Goal: Task Accomplishment & Management: Manage account settings

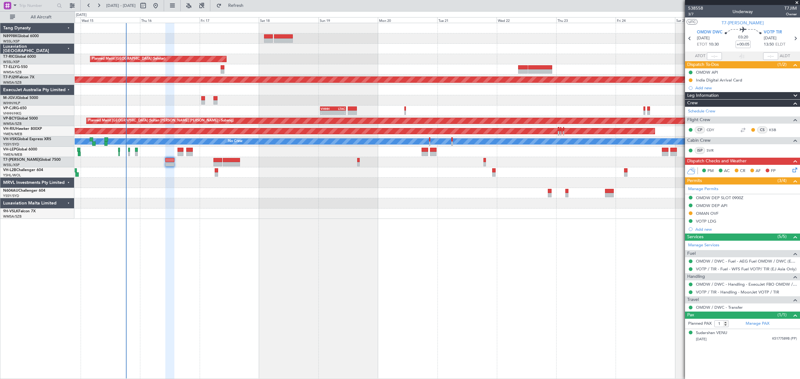
click at [282, 172] on div at bounding box center [437, 172] width 724 height 10
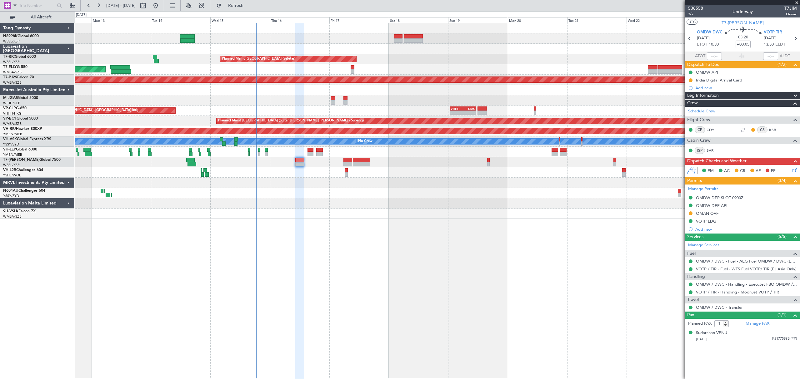
click at [490, 60] on div "Planned Maint [GEOGRAPHIC_DATA] (Seletar) Planned Maint [GEOGRAPHIC_DATA] ([GEO…" at bounding box center [437, 121] width 724 height 196
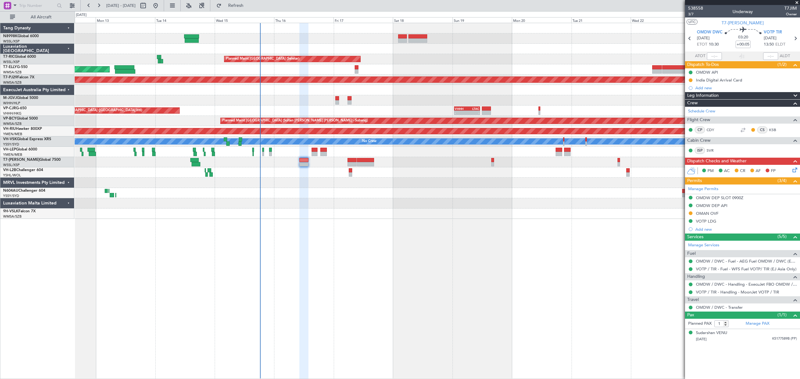
click at [475, 60] on div "Planned Maint [GEOGRAPHIC_DATA] (Seletar)" at bounding box center [437, 59] width 724 height 10
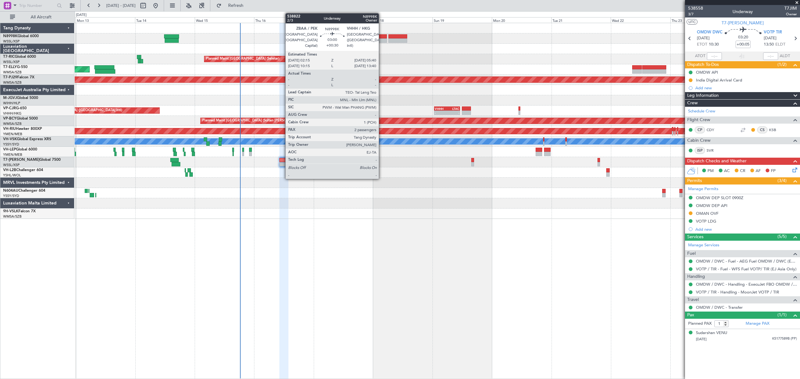
click at [382, 36] on div at bounding box center [382, 36] width 9 height 4
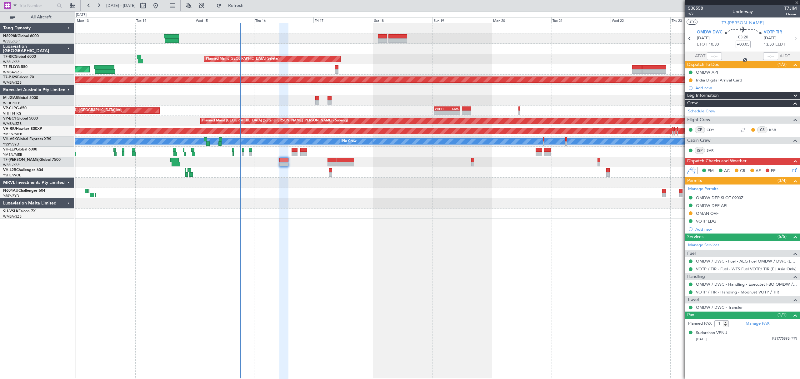
type input "+00:30"
type input "2"
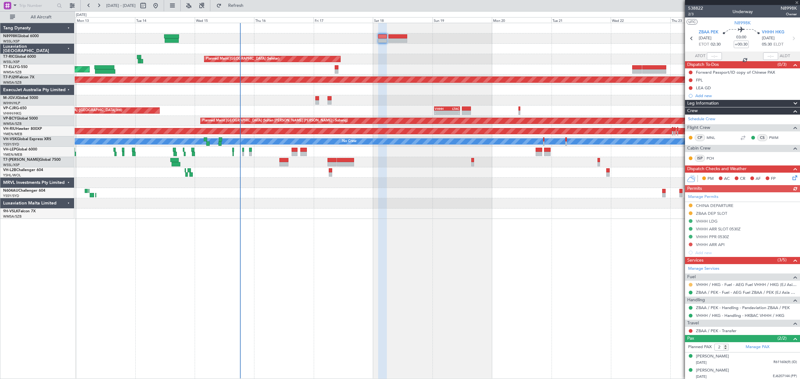
click at [691, 286] on button at bounding box center [691, 285] width 4 height 4
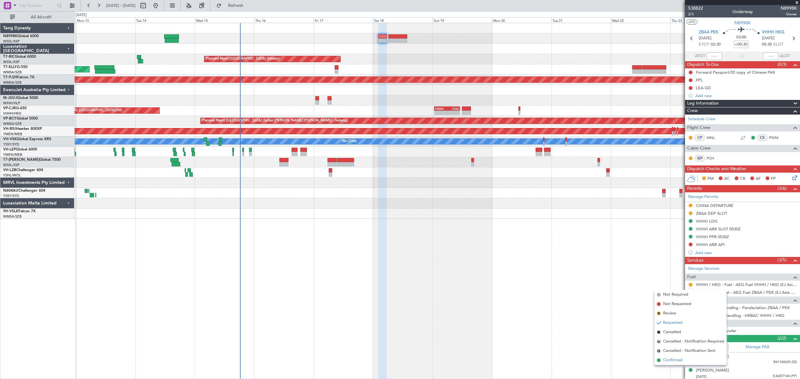
click at [669, 358] on span "Confirmed" at bounding box center [672, 360] width 19 height 6
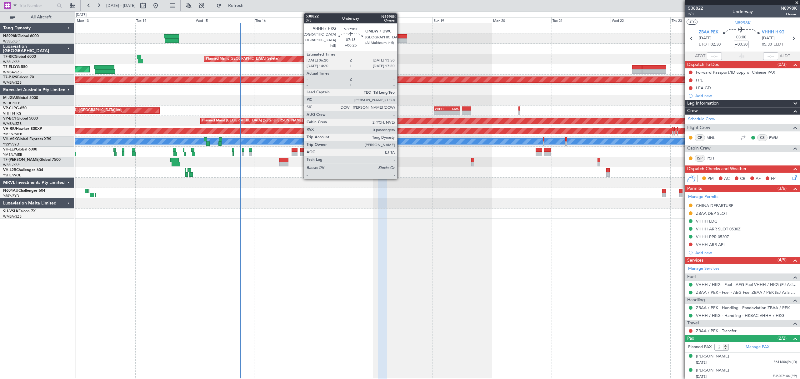
click at [399, 38] on div at bounding box center [397, 36] width 19 height 4
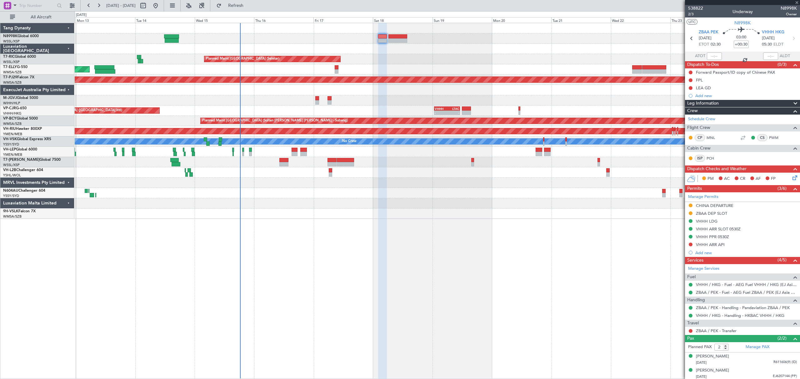
type input "+00:25"
type input "0"
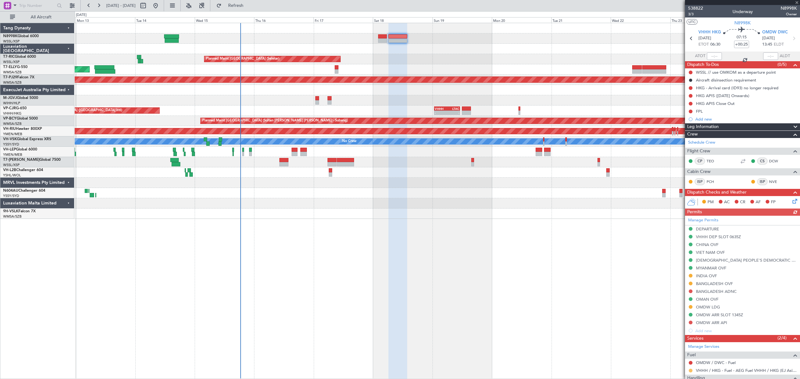
click at [691, 373] on button at bounding box center [691, 371] width 4 height 4
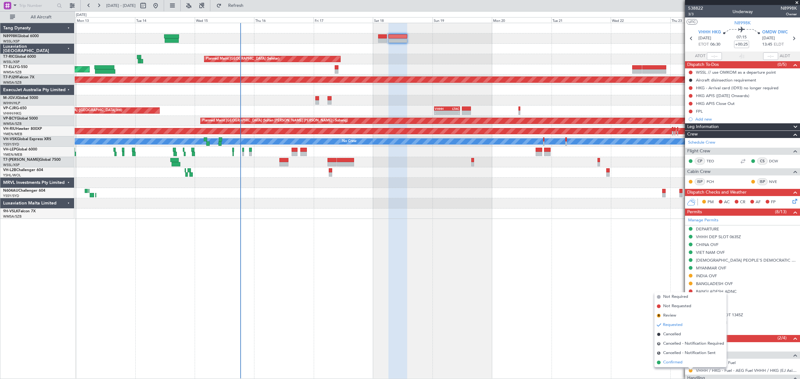
click at [673, 361] on span "Confirmed" at bounding box center [672, 363] width 19 height 6
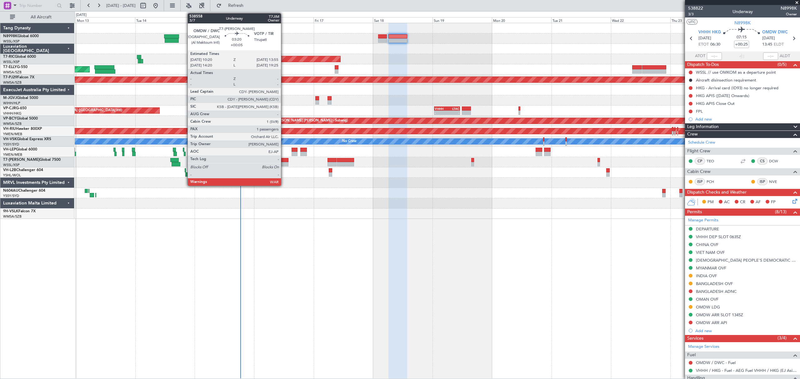
click at [284, 161] on div at bounding box center [283, 160] width 9 height 4
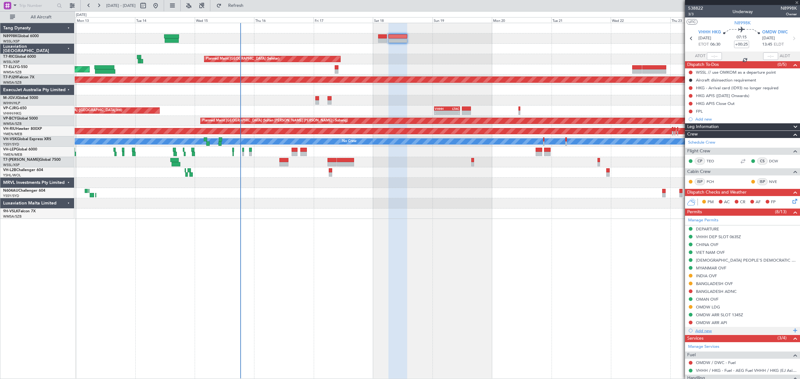
type input "+00:05"
type input "1"
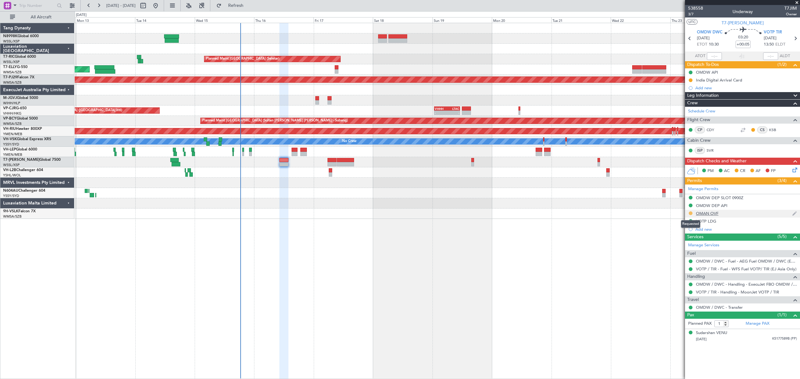
click at [690, 214] on button at bounding box center [691, 213] width 4 height 4
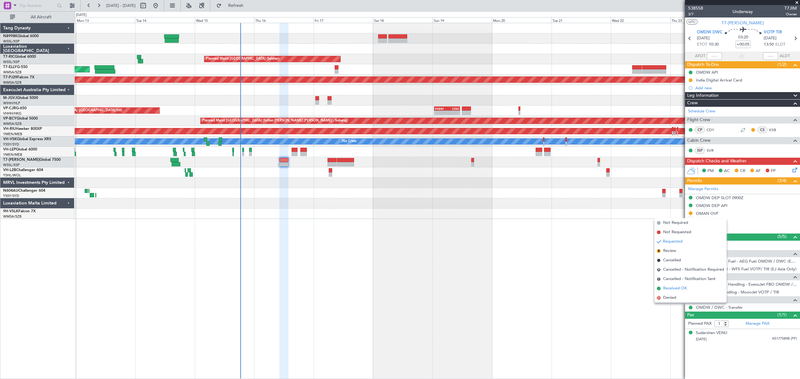
click at [671, 289] on span "Received OK" at bounding box center [675, 289] width 24 height 6
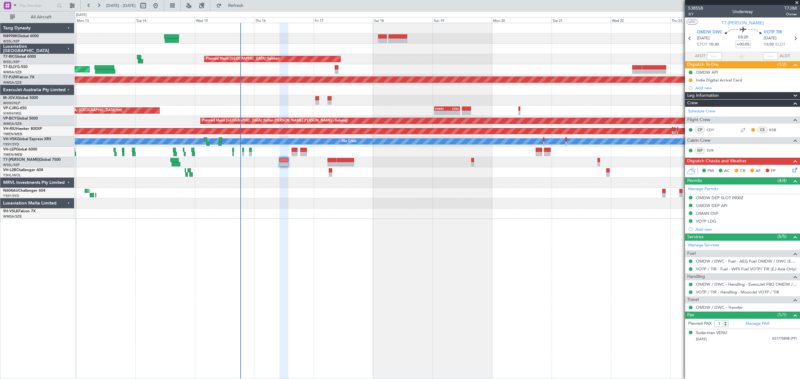
click at [731, 215] on div "OMAN OVF" at bounding box center [742, 214] width 115 height 8
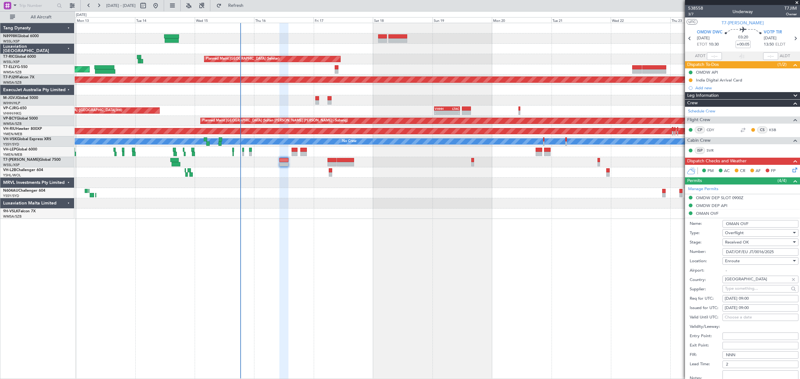
click at [779, 252] on input "DAT/OF/EU JT/0016/2025" at bounding box center [760, 251] width 76 height 7
drag, startPoint x: 781, startPoint y: 254, endPoint x: 670, endPoint y: 255, distance: 111.2
click at [679, 254] on fb-app "[DATE] - [DATE] Refresh Quick Links All Aircraft Planned Maint [GEOGRAPHIC_DATA…" at bounding box center [400, 192] width 800 height 375
click at [732, 309] on div "[DATE] 09:00" at bounding box center [760, 308] width 72 height 6
select select "10"
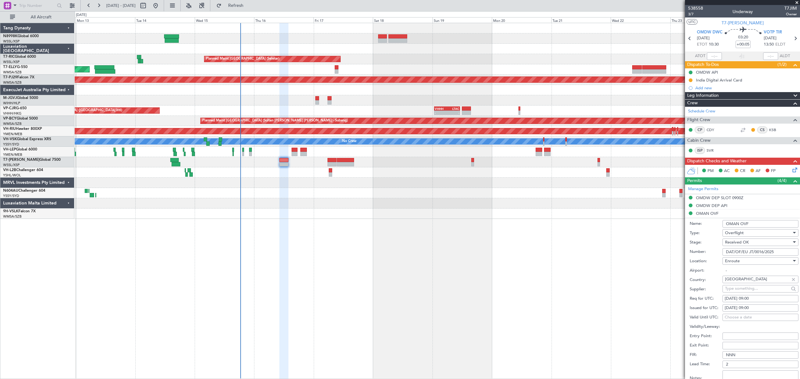
select select "2025"
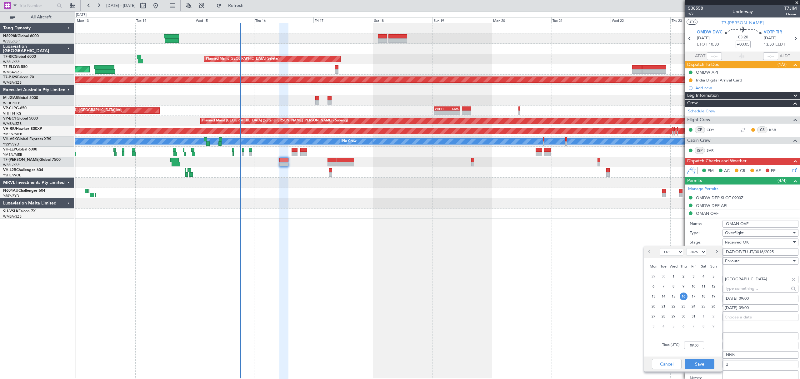
click at [685, 296] on span "16" at bounding box center [683, 297] width 8 height 8
click at [699, 344] on input "00:00" at bounding box center [694, 345] width 20 height 7
type input "10:30"
click at [704, 367] on button "Save" at bounding box center [699, 364] width 30 height 10
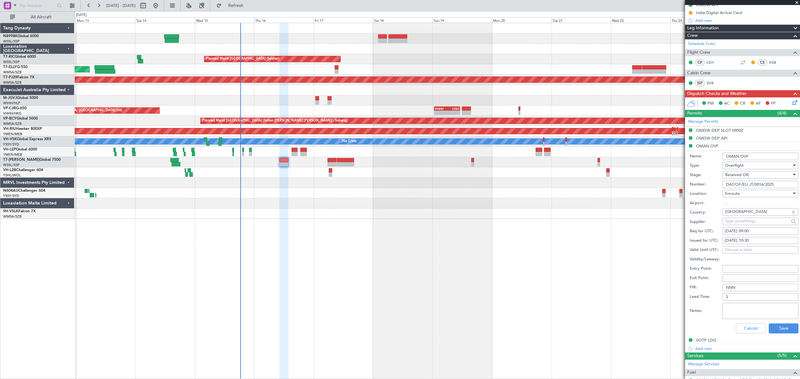
scroll to position [125, 0]
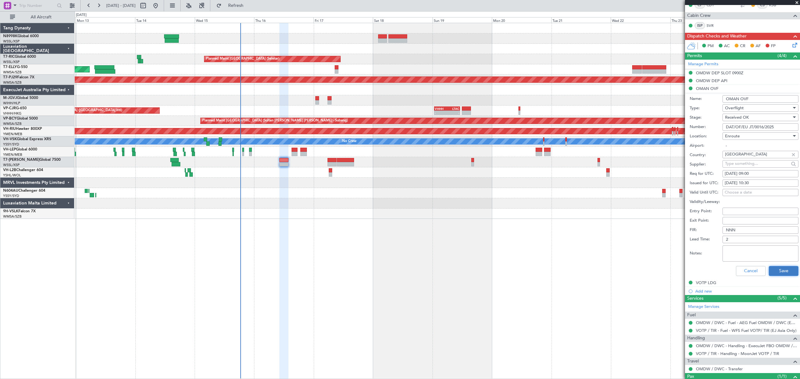
click at [778, 274] on button "Save" at bounding box center [784, 271] width 30 height 10
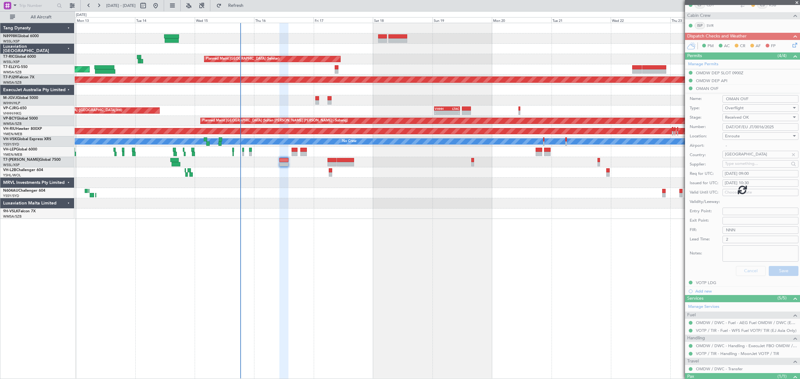
scroll to position [0, 0]
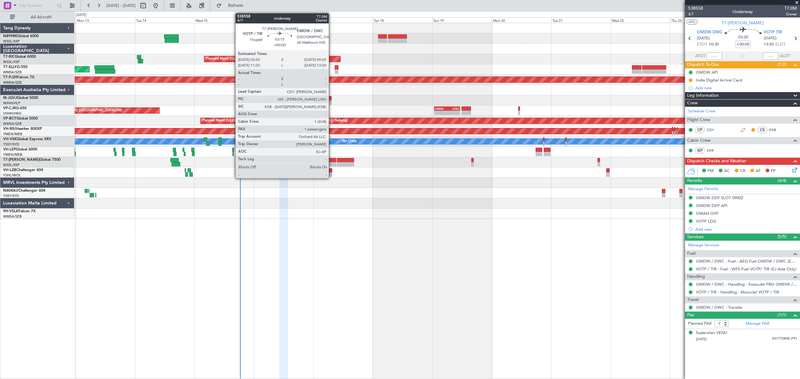
click at [331, 162] on div at bounding box center [331, 164] width 9 height 4
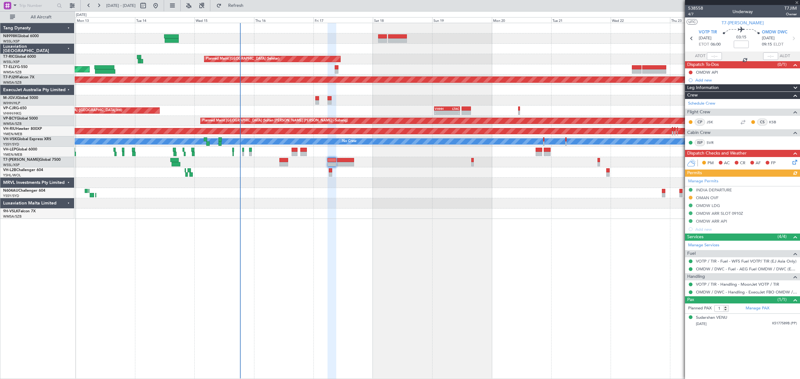
click at [690, 198] on div "Manage Permits [GEOGRAPHIC_DATA] DEPARTURE [GEOGRAPHIC_DATA] OVF OMDW LDG OMDW …" at bounding box center [742, 205] width 115 height 57
click at [690, 199] on button at bounding box center [691, 198] width 4 height 4
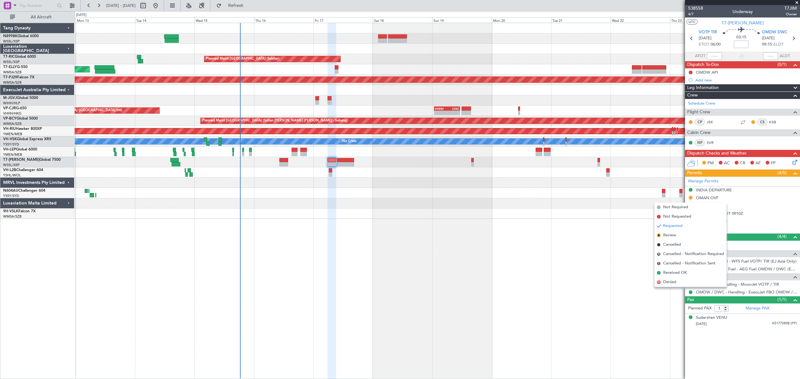
drag, startPoint x: 666, startPoint y: 272, endPoint x: 692, endPoint y: 256, distance: 30.4
click at [667, 272] on span "Received OK" at bounding box center [675, 273] width 24 height 6
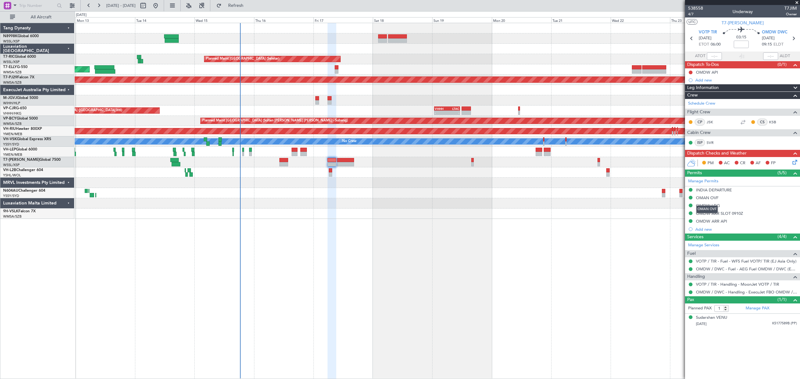
click at [709, 198] on div "OMAN OVF" at bounding box center [707, 197] width 22 height 5
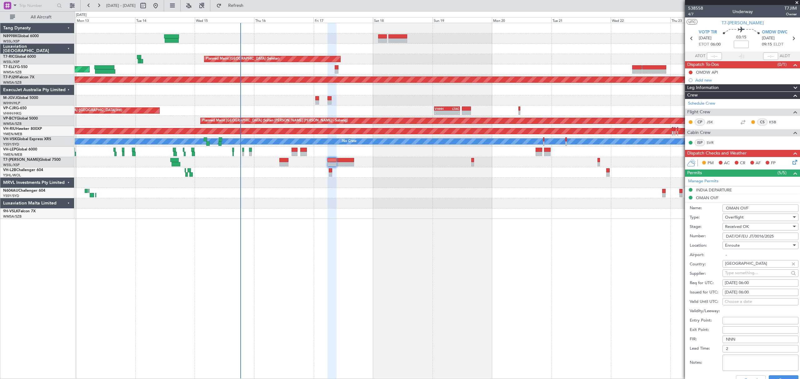
drag, startPoint x: 779, startPoint y: 236, endPoint x: 704, endPoint y: 239, distance: 74.4
click at [705, 239] on div "Number: DAT/OF/EU JT/0016/2025" at bounding box center [743, 236] width 109 height 9
click at [776, 378] on button "Save" at bounding box center [784, 381] width 30 height 10
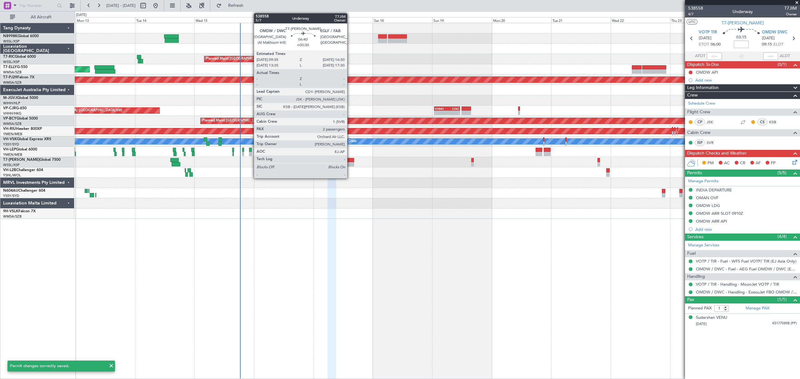
click at [350, 163] on div at bounding box center [345, 164] width 17 height 4
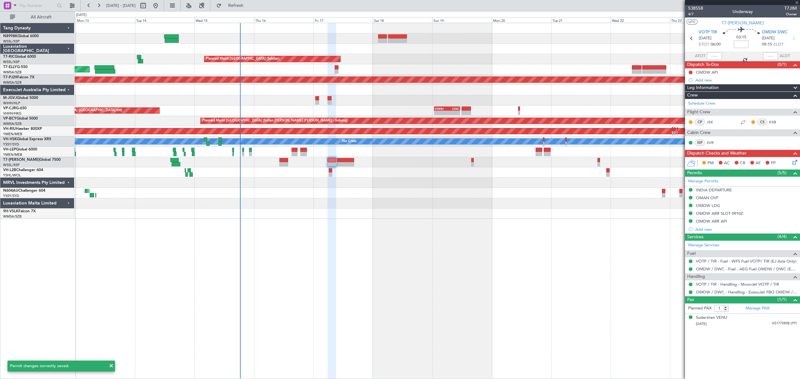
type input "+00:30"
type input "2"
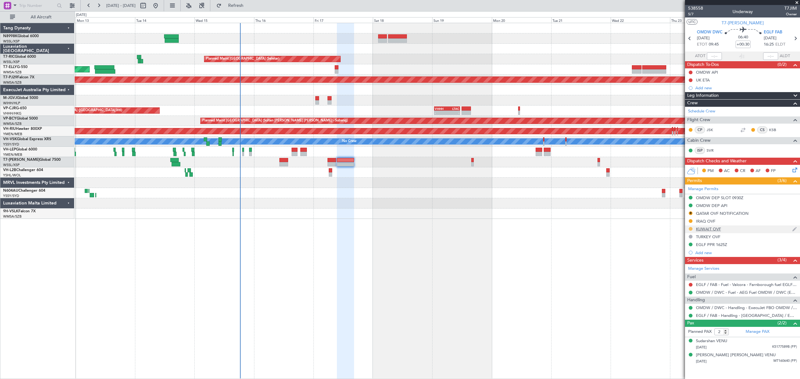
click at [690, 229] on button at bounding box center [691, 229] width 4 height 4
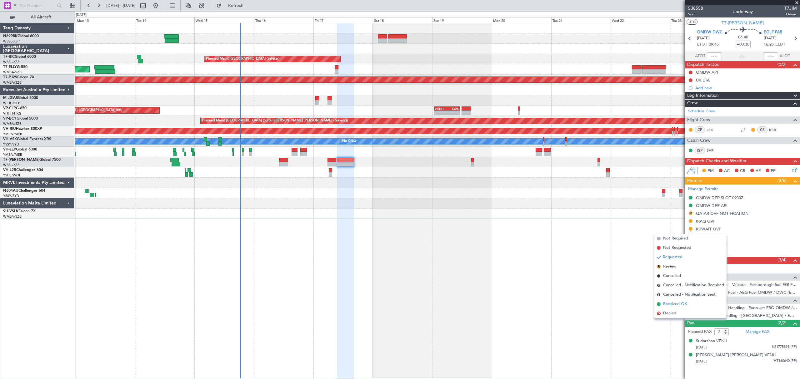
click at [672, 304] on span "Received OK" at bounding box center [675, 304] width 24 height 6
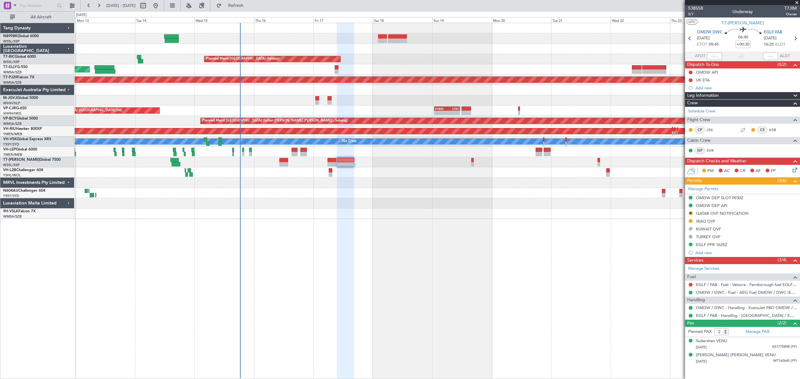
click at [693, 214] on div "R QATAR OVF NOTIFICATION" at bounding box center [742, 214] width 115 height 8
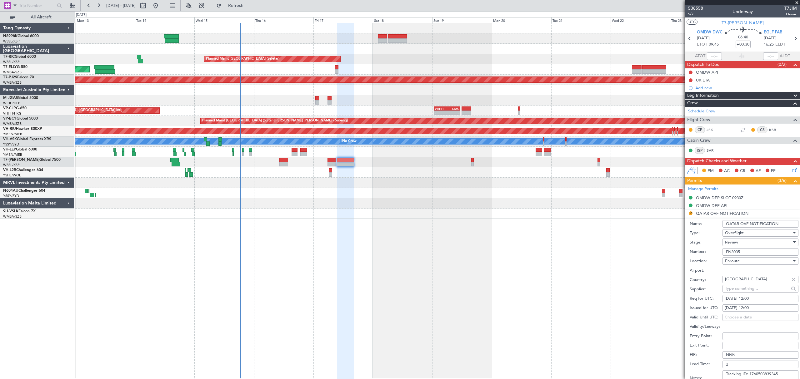
click at [689, 213] on li "R QATAR OVF NOTIFICATION Name: QATAR OVF NOTIFICATION Type: Overflight Stage: R…" at bounding box center [742, 307] width 115 height 194
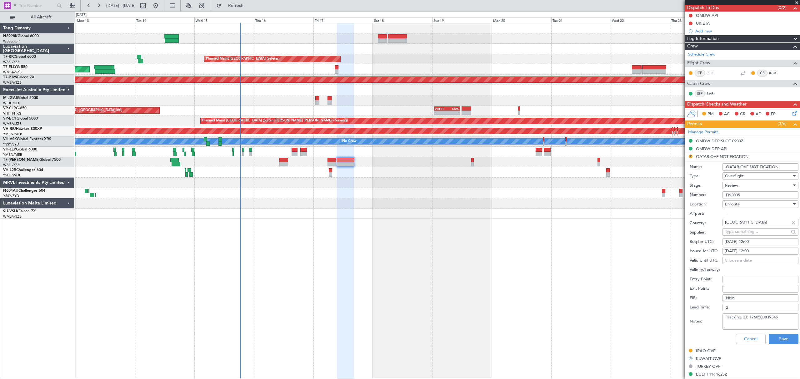
scroll to position [125, 0]
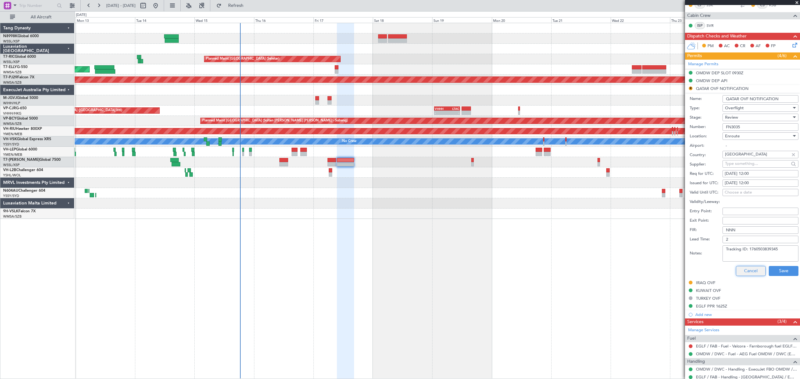
click at [744, 269] on button "Cancel" at bounding box center [751, 271] width 30 height 10
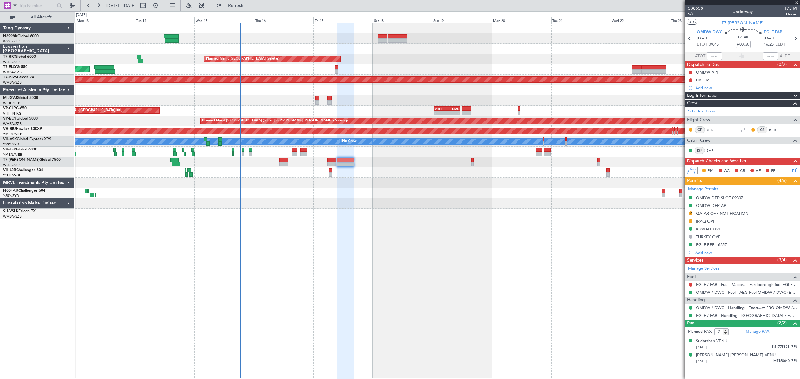
scroll to position [0, 0]
click at [690, 214] on button "R" at bounding box center [691, 213] width 4 height 4
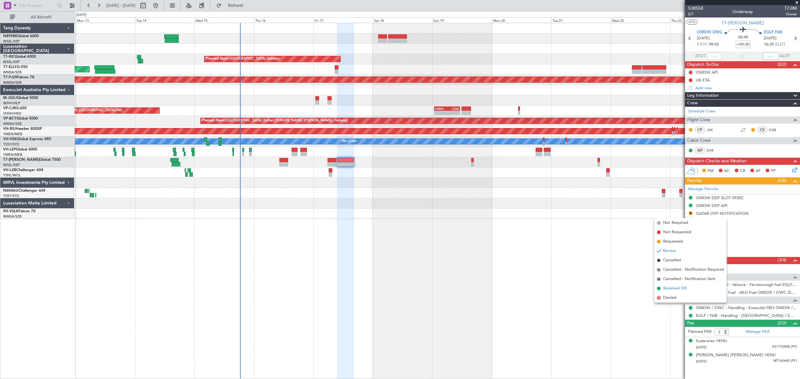
click at [664, 289] on span "Received OK" at bounding box center [675, 289] width 24 height 6
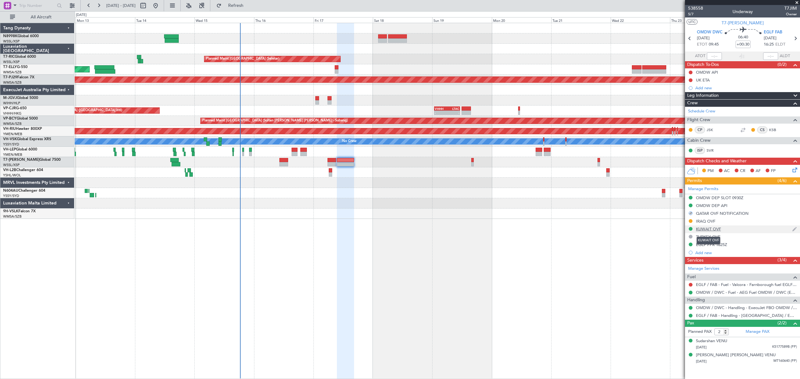
click at [705, 231] on div "KUWAIT OVF" at bounding box center [708, 228] width 25 height 5
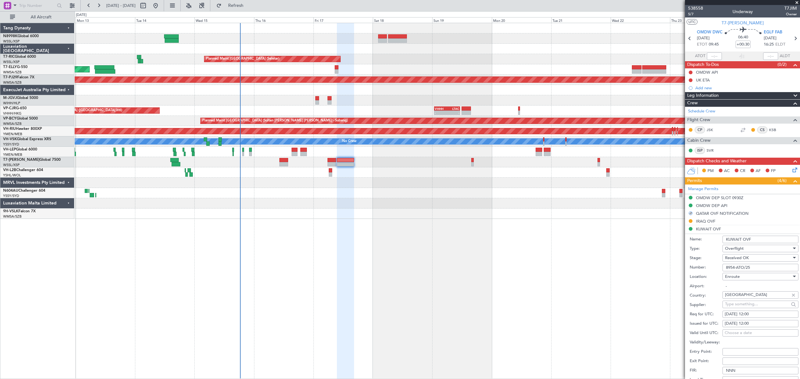
drag, startPoint x: 759, startPoint y: 267, endPoint x: 690, endPoint y: 269, distance: 68.8
click at [696, 269] on div "Number: 8954-ATO/25" at bounding box center [743, 267] width 109 height 9
click at [751, 323] on div "[DATE] 12:00" at bounding box center [760, 324] width 72 height 6
select select "10"
select select "2025"
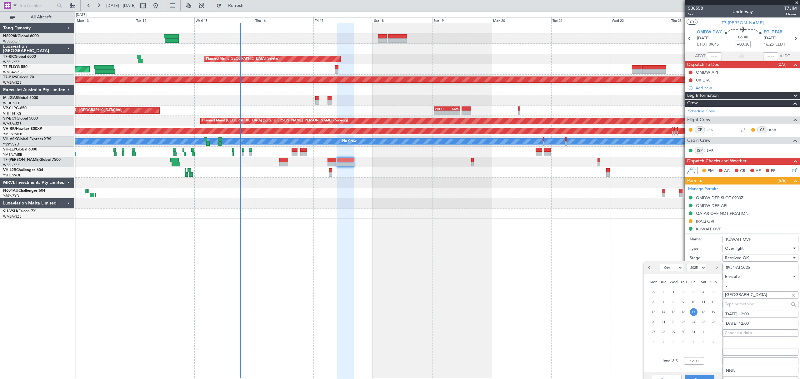
click at [694, 311] on span "17" at bounding box center [693, 312] width 8 height 8
click at [701, 359] on input "00:00" at bounding box center [694, 360] width 20 height 7
type input "09:45"
click at [710, 376] on button "Save" at bounding box center [699, 380] width 30 height 10
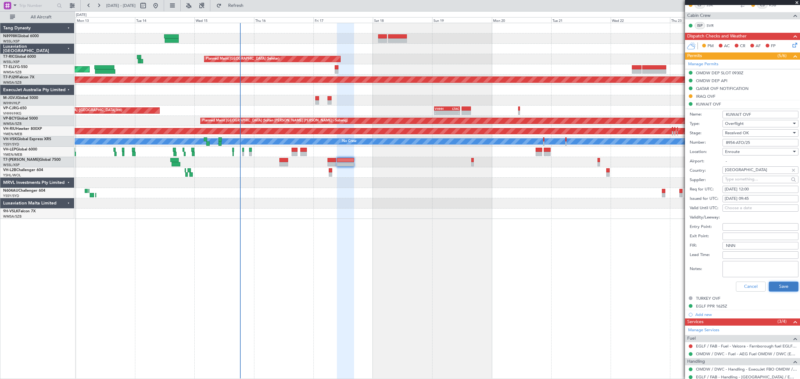
click at [779, 286] on button "Save" at bounding box center [784, 287] width 30 height 10
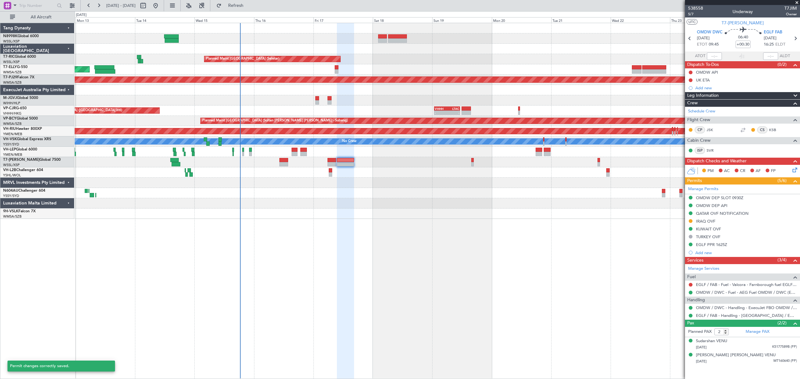
scroll to position [0, 0]
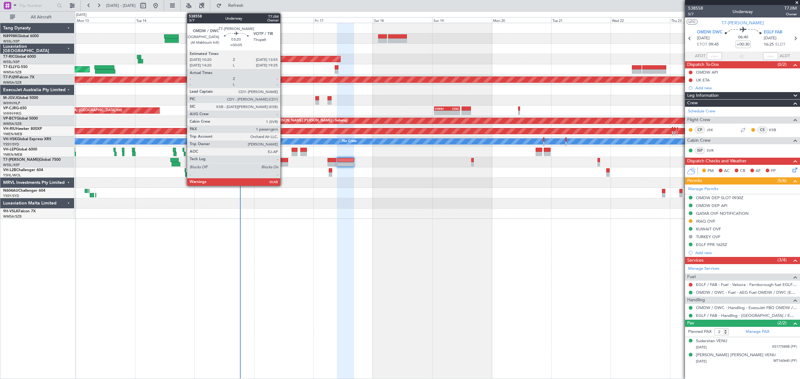
click at [282, 161] on div at bounding box center [283, 160] width 9 height 4
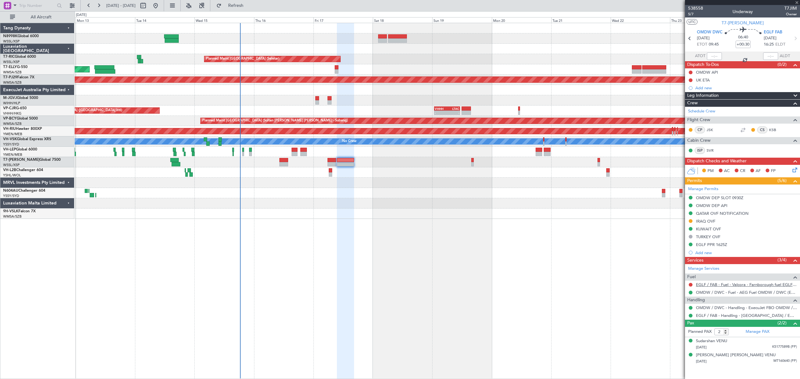
type input "+00:05"
type input "1"
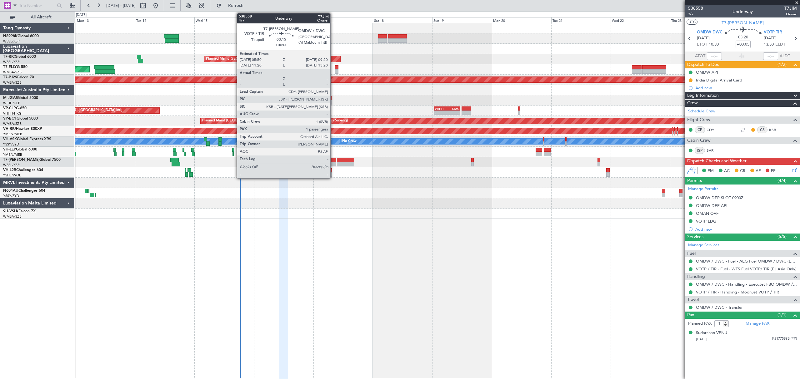
click at [333, 160] on div at bounding box center [331, 160] width 9 height 4
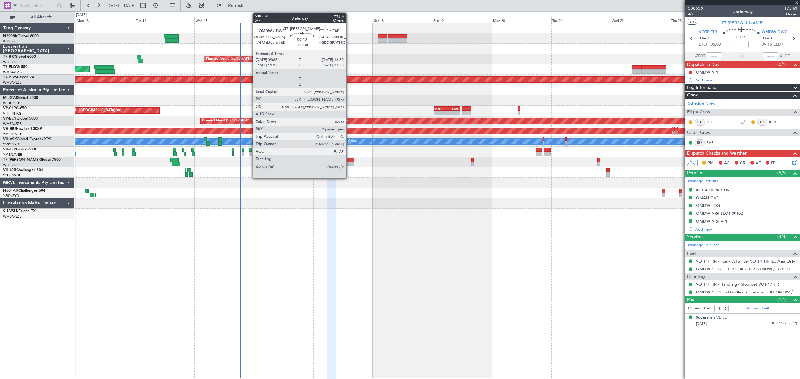
click at [349, 163] on div at bounding box center [345, 164] width 17 height 4
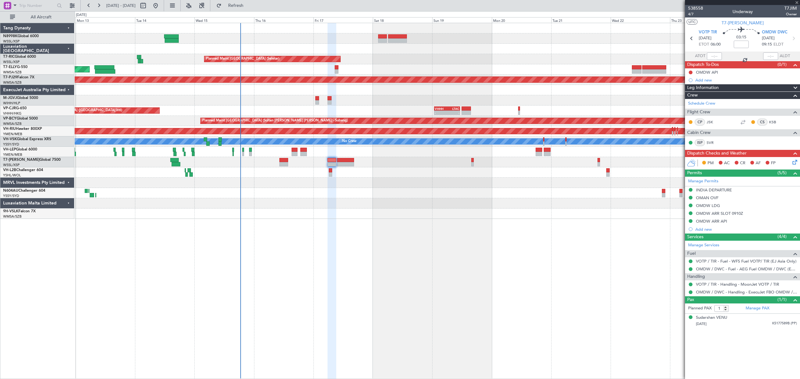
type input "+00:30"
type input "2"
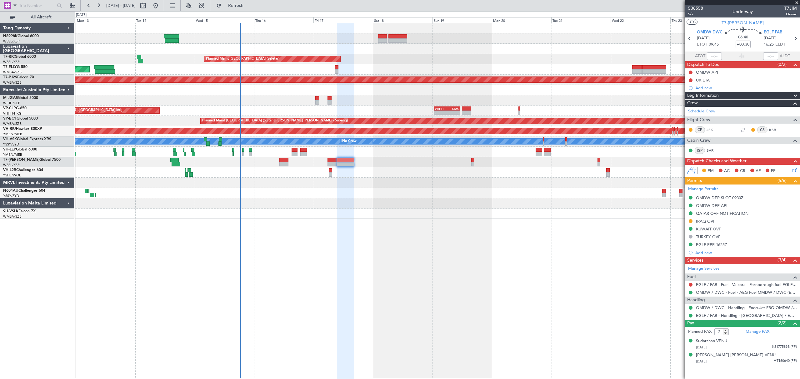
click at [418, 79] on div "Planned Maint [GEOGRAPHIC_DATA] (Seletar) Planned Maint [GEOGRAPHIC_DATA] ([GEO…" at bounding box center [437, 121] width 724 height 196
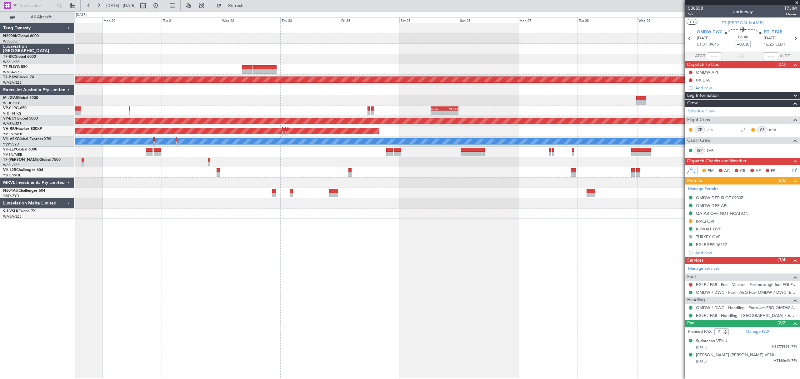
click at [349, 68] on div "Planned Maint [GEOGRAPHIC_DATA] (Seletar) Planned Maint [GEOGRAPHIC_DATA] (Sult…" at bounding box center [437, 121] width 724 height 196
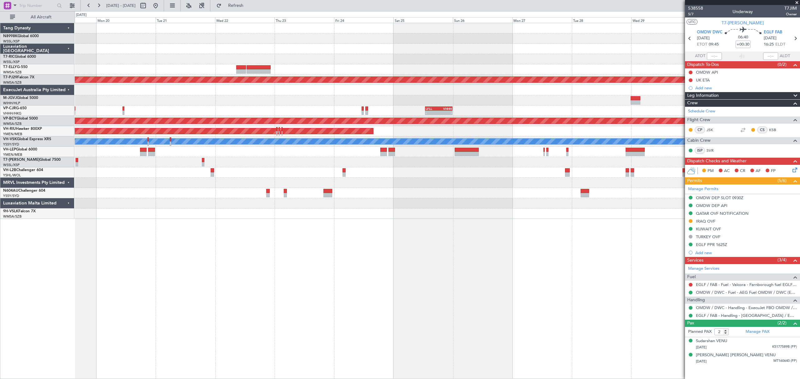
click at [373, 72] on div "Planned Maint [GEOGRAPHIC_DATA] (Seletar) Planned Maint [GEOGRAPHIC_DATA] (Sult…" at bounding box center [437, 121] width 724 height 196
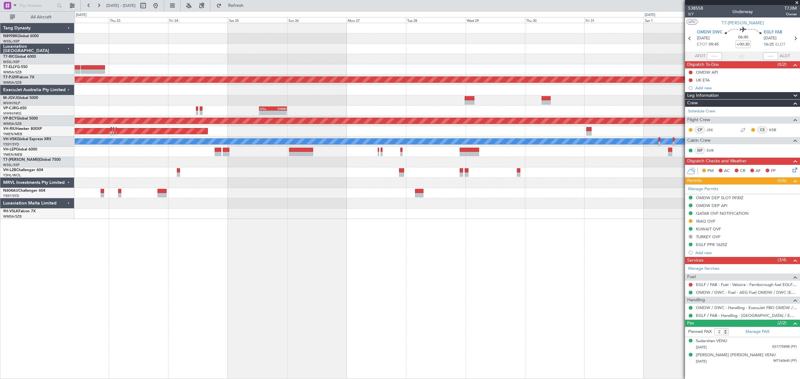
click at [371, 70] on div "Planned Maint [GEOGRAPHIC_DATA] (Sultan [PERSON_NAME] [PERSON_NAME] - Subang) -…" at bounding box center [437, 121] width 724 height 196
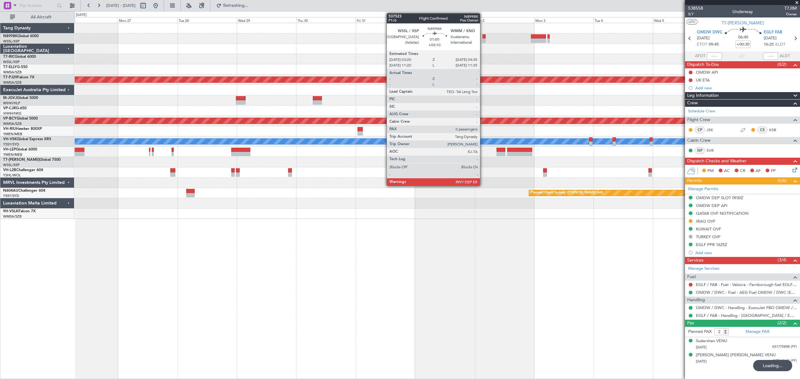
click at [483, 39] on div at bounding box center [483, 40] width 3 height 4
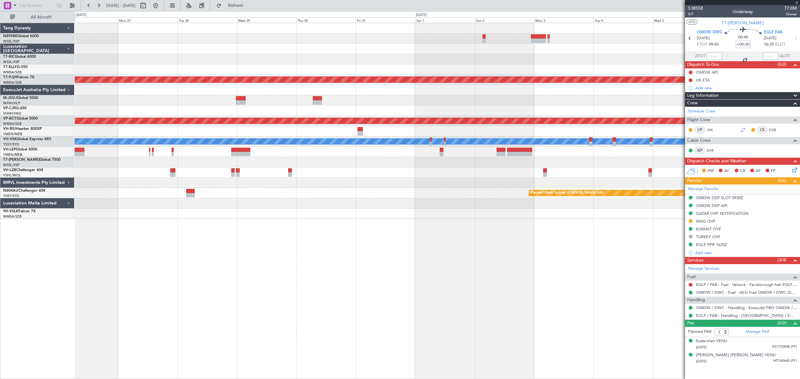
type input "+00:10"
type input "0"
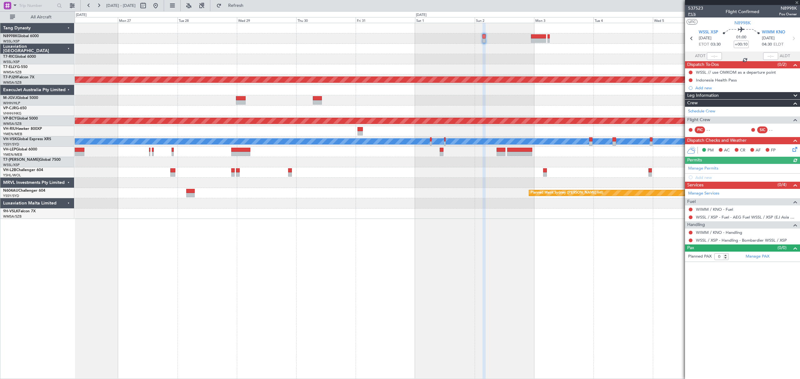
click at [692, 16] on span "P1/6" at bounding box center [695, 14] width 15 height 5
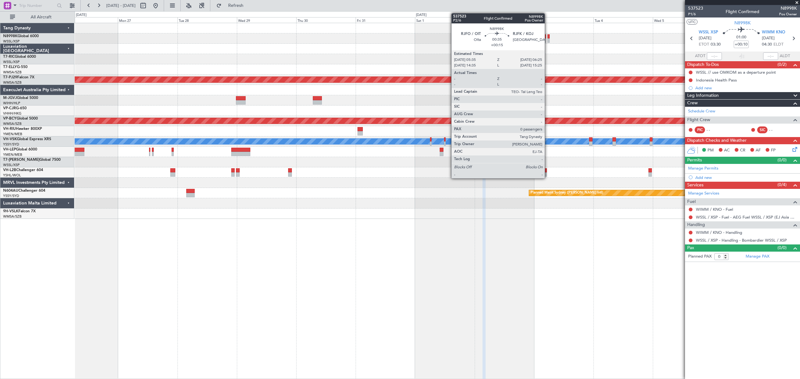
click at [547, 38] on div at bounding box center [548, 40] width 2 height 4
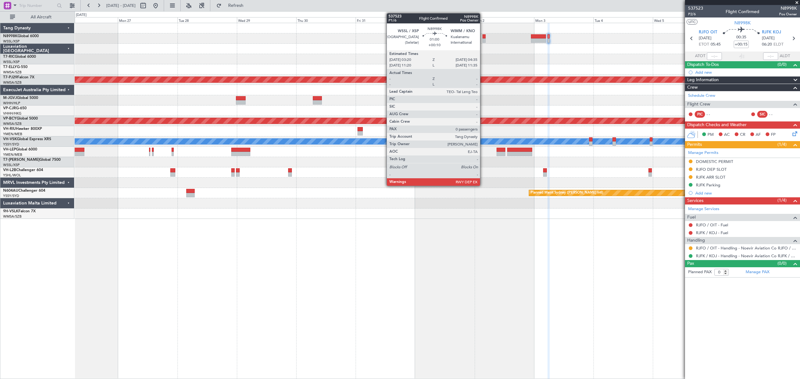
click at [483, 36] on div at bounding box center [483, 36] width 3 height 4
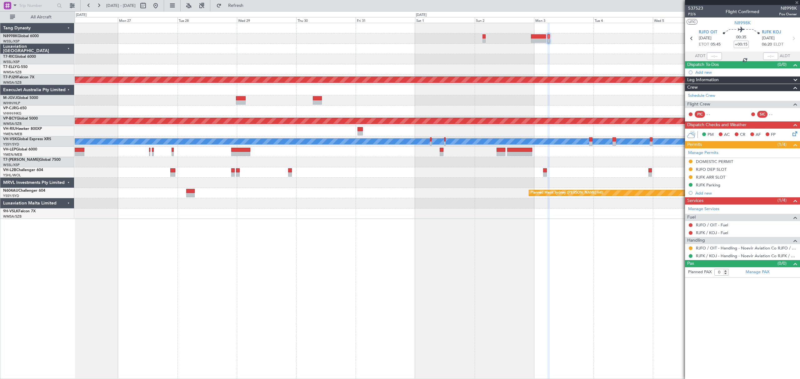
type input "+00:10"
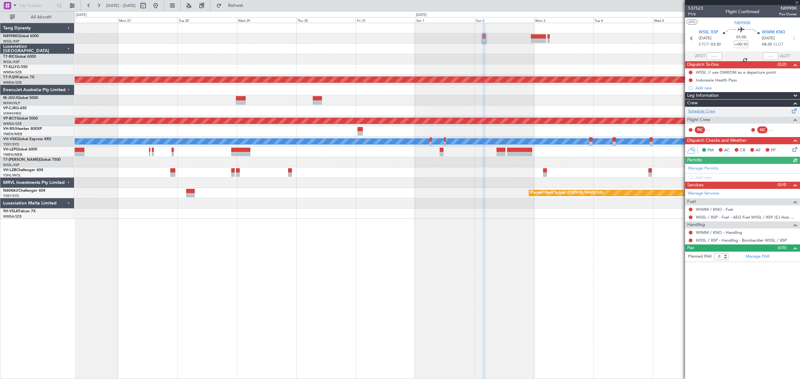
click at [701, 110] on link "Schedule Crew" at bounding box center [701, 111] width 27 height 6
click at [755, 257] on mat-tooltip-component "WSSL / XSP - Handling - Bombardier WSSL / XSP" at bounding box center [741, 252] width 88 height 17
click at [758, 259] on link "Manage PAX" at bounding box center [757, 257] width 24 height 6
click at [764, 259] on div "Planned PAX 0 Manage PAX" at bounding box center [742, 257] width 115 height 10
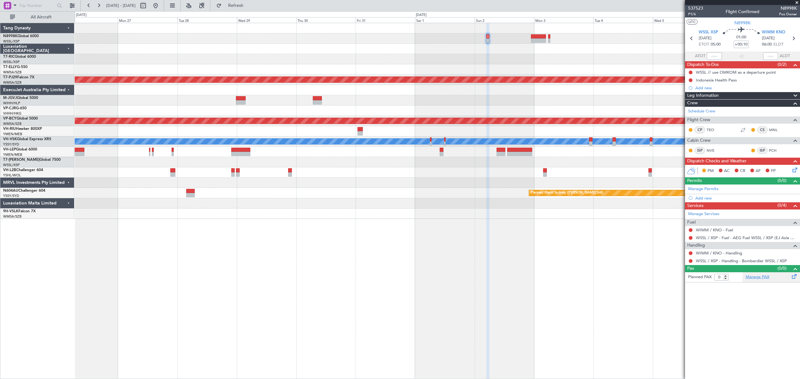
click at [761, 279] on link "Manage PAX" at bounding box center [757, 277] width 24 height 6
click at [764, 279] on link "Manage PAX" at bounding box center [757, 277] width 24 height 6
click at [749, 278] on link "Manage PAX" at bounding box center [757, 277] width 24 height 6
click at [754, 275] on mat-tooltip-component "Complete" at bounding box center [742, 282] width 27 height 17
click at [754, 277] on mat-tooltip-component "Complete" at bounding box center [742, 282] width 27 height 17
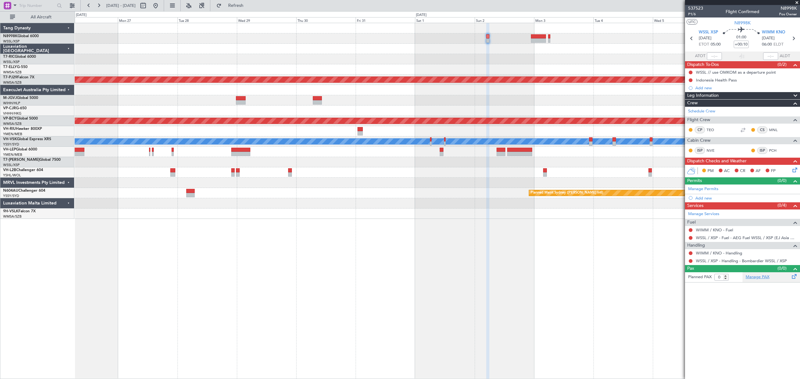
click at [753, 276] on link "Manage PAX" at bounding box center [757, 277] width 24 height 6
click at [401, 126] on div "Planned Maint [GEOGRAPHIC_DATA] (Sultan [PERSON_NAME] [PERSON_NAME] - Subang) -…" at bounding box center [437, 121] width 724 height 196
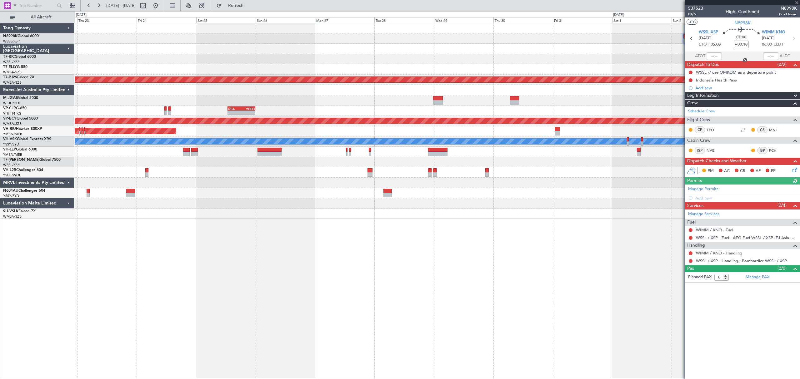
click at [473, 157] on div "Planned Maint [GEOGRAPHIC_DATA] (Sultan [PERSON_NAME] [PERSON_NAME] - Subang) -…" at bounding box center [437, 121] width 724 height 196
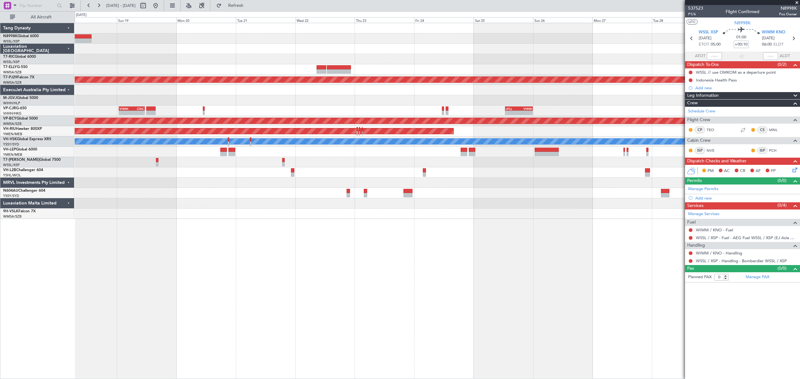
click at [523, 164] on div "Planned Maint [GEOGRAPHIC_DATA] (Seletar) Planned Maint [GEOGRAPHIC_DATA] (Sult…" at bounding box center [437, 121] width 724 height 196
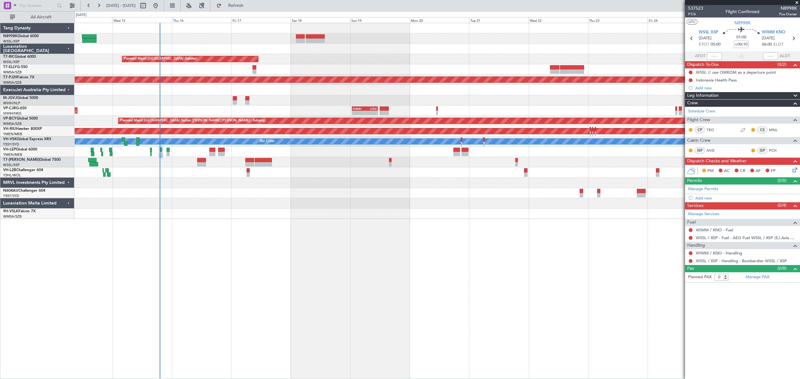
click at [449, 171] on div at bounding box center [437, 172] width 724 height 10
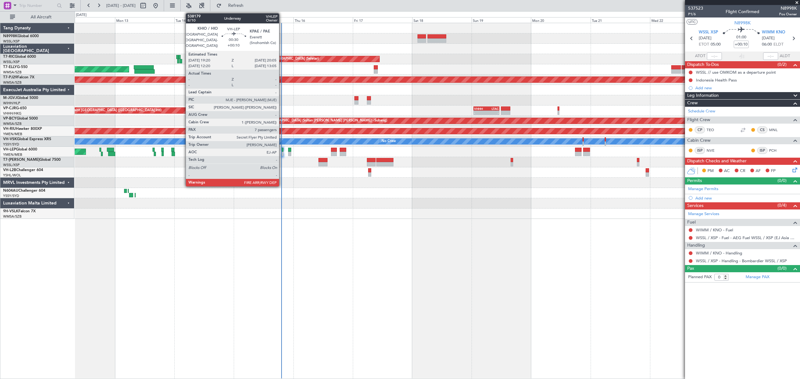
click at [282, 152] on div at bounding box center [282, 150] width 2 height 4
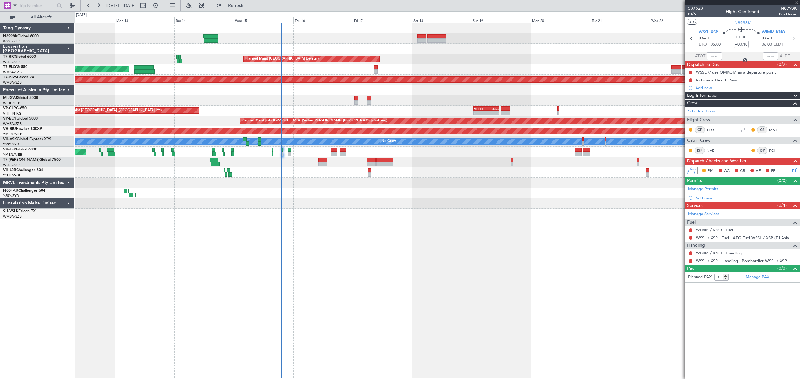
type input "7"
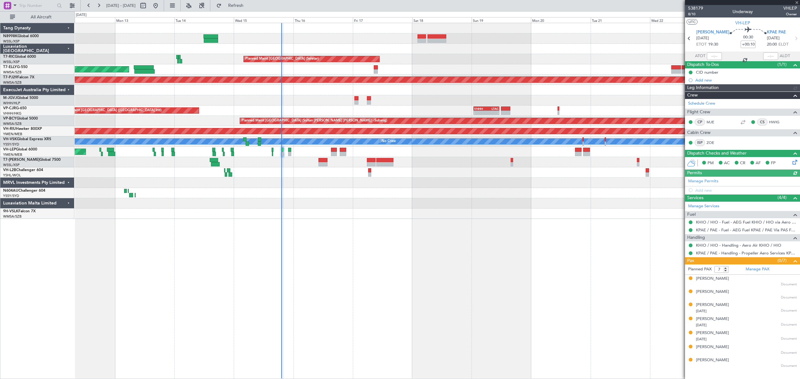
type input "[PERSON_NAME] (HHAFI)"
click at [717, 57] on div at bounding box center [714, 55] width 15 height 7
click at [717, 57] on input "text" at bounding box center [714, 55] width 15 height 7
type input "19:05"
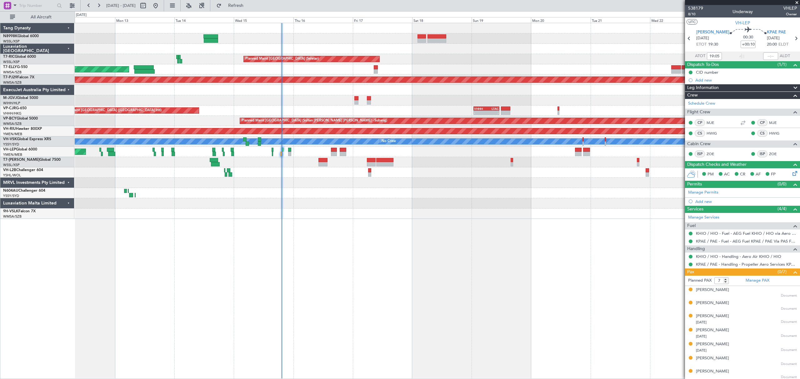
type input "[PERSON_NAME] (HHAFI)"
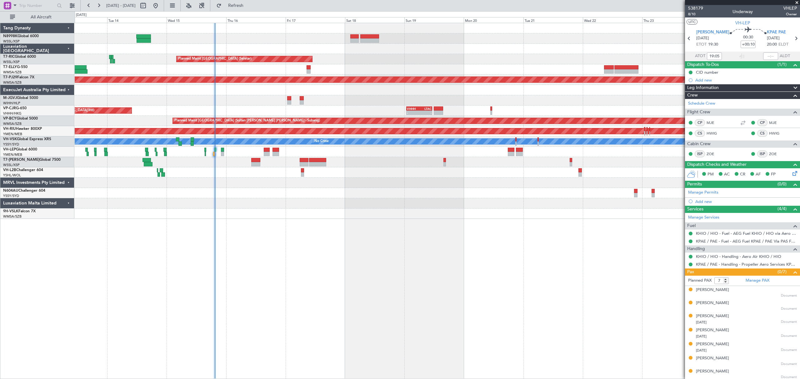
click at [386, 62] on div "Planned Maint [GEOGRAPHIC_DATA] (Seletar) Planned Maint [GEOGRAPHIC_DATA] ([GEO…" at bounding box center [437, 121] width 724 height 196
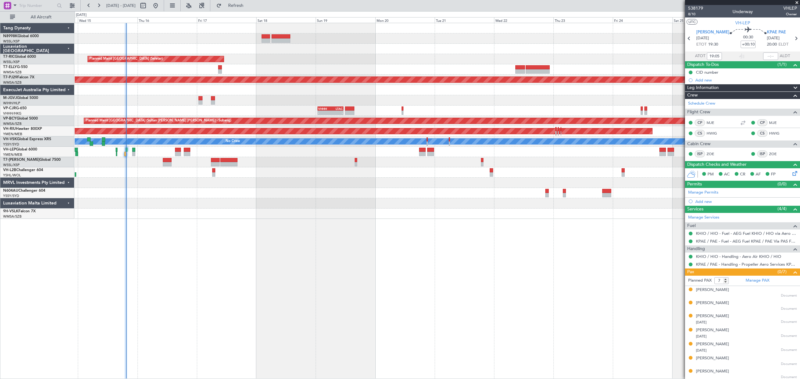
click at [229, 57] on div "Planned Maint [GEOGRAPHIC_DATA] (Seletar) Planned Maint [GEOGRAPHIC_DATA] ([GEO…" at bounding box center [437, 121] width 724 height 196
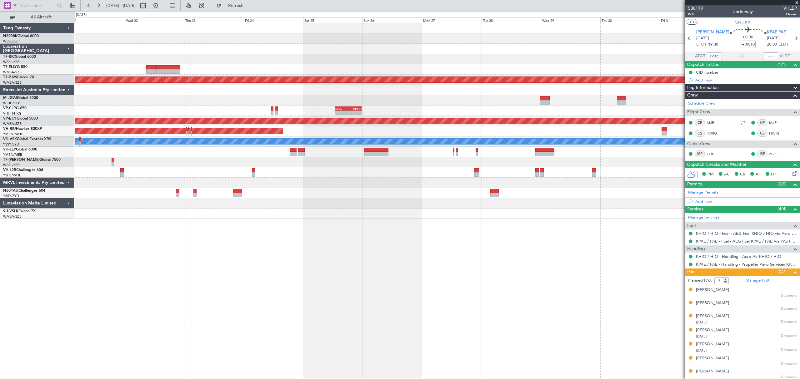
click at [399, 59] on div "Planned Maint [GEOGRAPHIC_DATA] (Sultan [PERSON_NAME] [PERSON_NAME] - Subang) -…" at bounding box center [437, 121] width 724 height 196
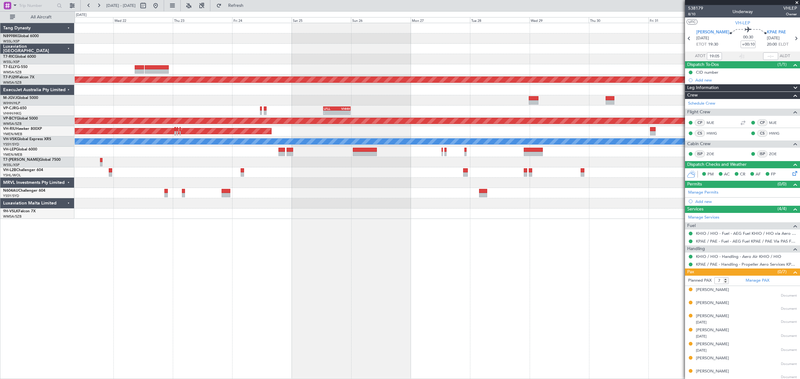
click at [348, 59] on div "Planned Maint [GEOGRAPHIC_DATA] (Sultan [PERSON_NAME] [PERSON_NAME] - Subang) -…" at bounding box center [437, 121] width 724 height 196
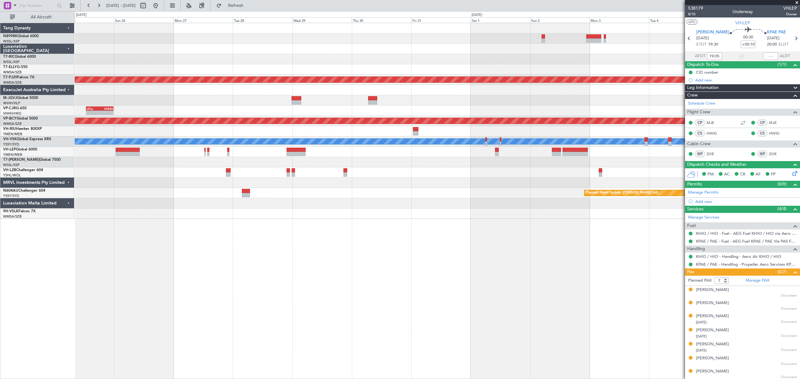
click at [406, 55] on div "Planned Maint [GEOGRAPHIC_DATA] (Sultan [PERSON_NAME] [PERSON_NAME] - Subang) -…" at bounding box center [437, 121] width 724 height 196
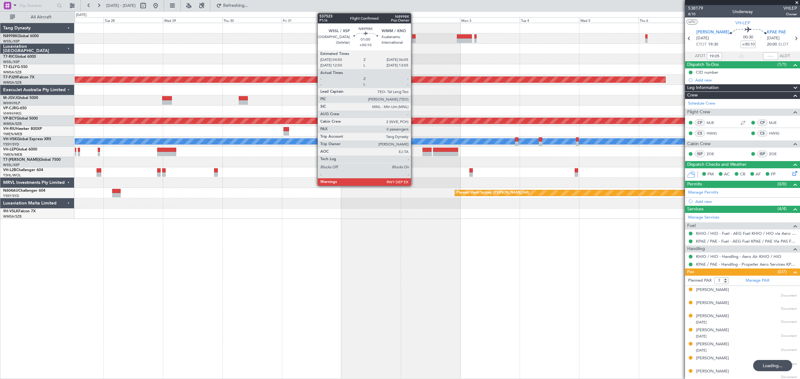
click at [414, 39] on div at bounding box center [413, 40] width 3 height 4
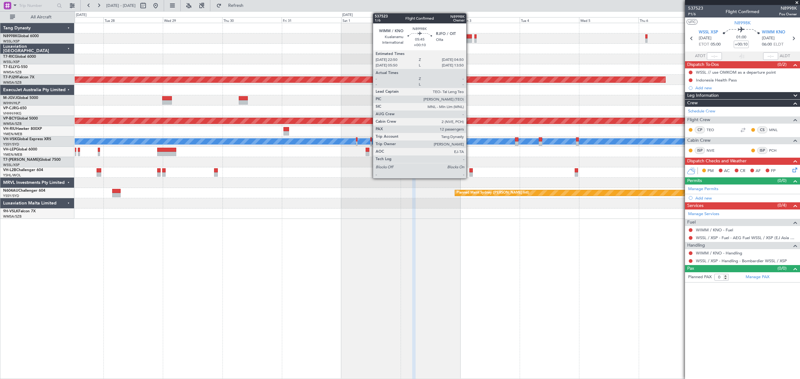
click at [465, 39] on div at bounding box center [464, 40] width 15 height 4
type input "12"
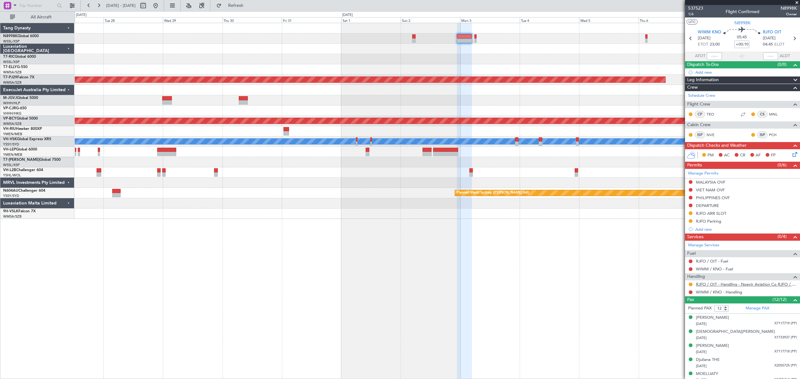
click at [715, 285] on link "RJFO / OIT - Handling - Noevir Aviation Co RJFO / OIT" at bounding box center [746, 284] width 101 height 5
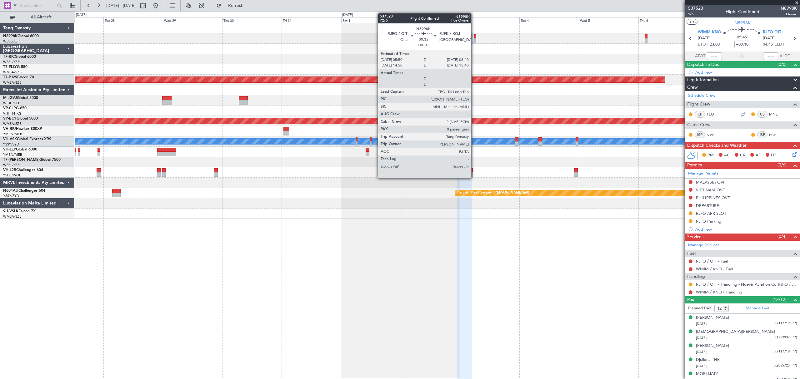
click at [474, 39] on div at bounding box center [475, 40] width 2 height 4
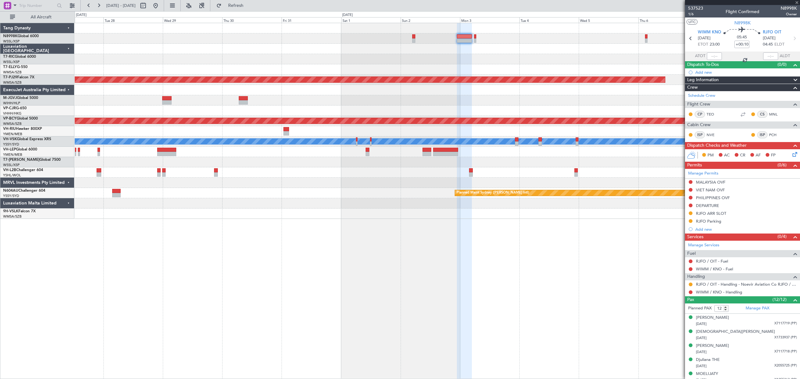
type input "+00:15"
type input "0"
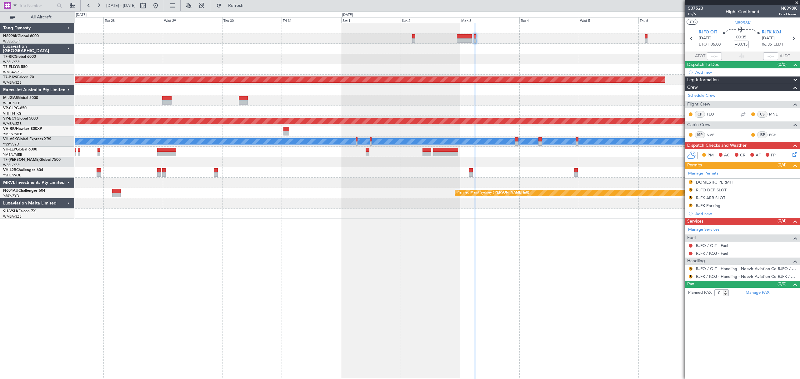
click at [690, 183] on div "Manage Permits R DOMESTIC PERMIT R RJFO DEP SLOT R RJFK ARR SLOT R RJFK Parking…" at bounding box center [742, 193] width 115 height 49
click at [690, 183] on button "R" at bounding box center [691, 182] width 4 height 4
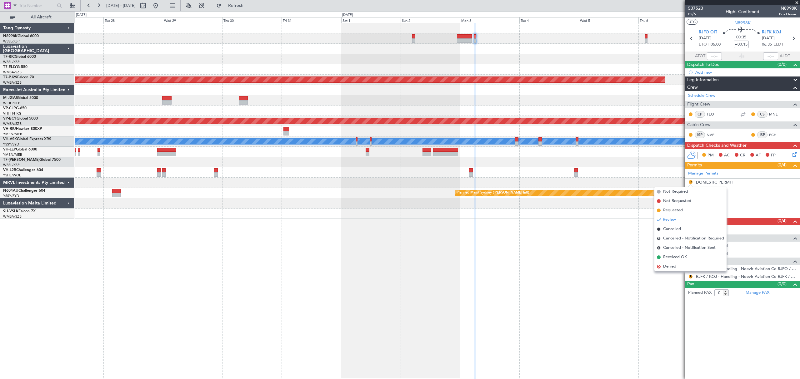
click at [679, 209] on span "Requested" at bounding box center [673, 210] width 20 height 6
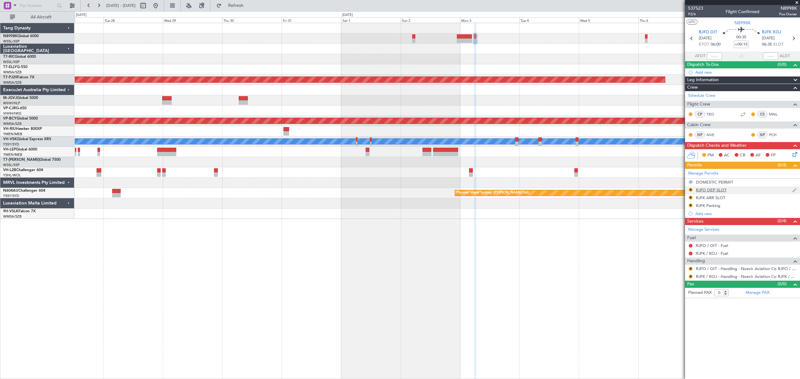
click at [692, 189] on div "R" at bounding box center [690, 189] width 5 height 5
click at [692, 191] on button "R" at bounding box center [691, 190] width 4 height 4
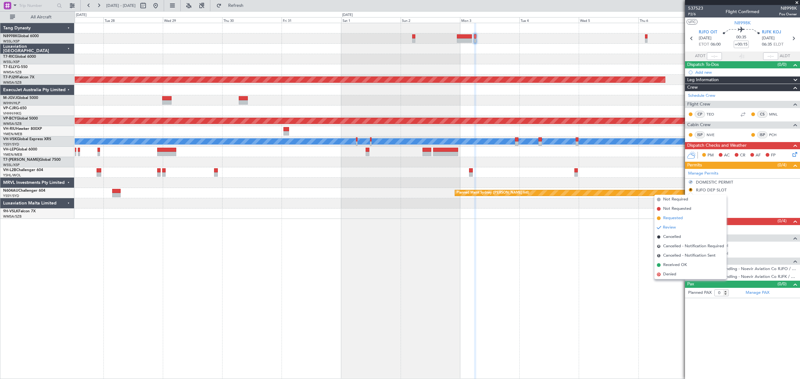
click at [670, 218] on span "Requested" at bounding box center [673, 218] width 20 height 6
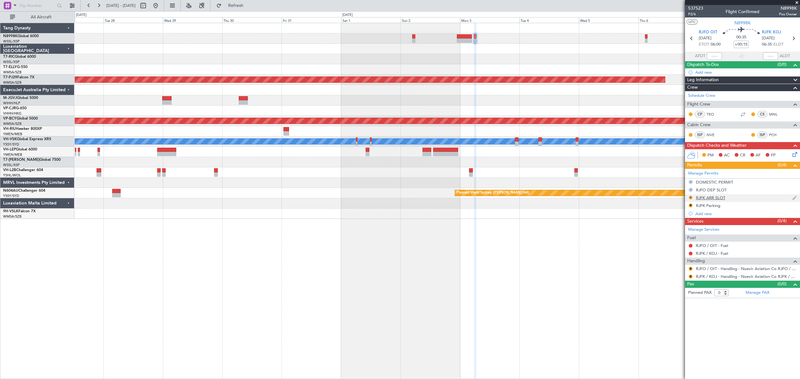
click at [691, 199] on button "R" at bounding box center [691, 198] width 4 height 4
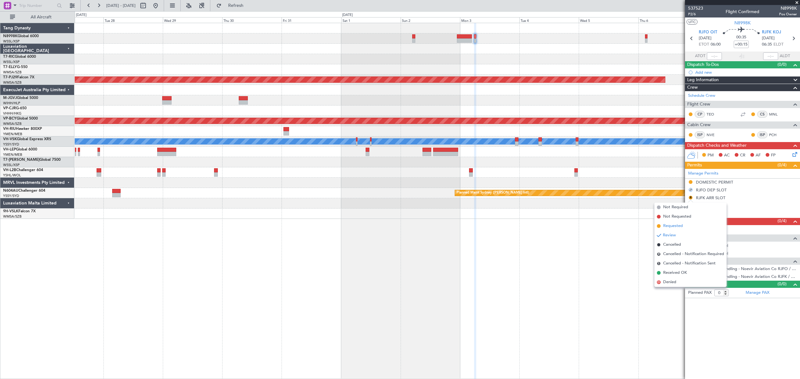
click at [668, 222] on li "Requested" at bounding box center [690, 225] width 72 height 9
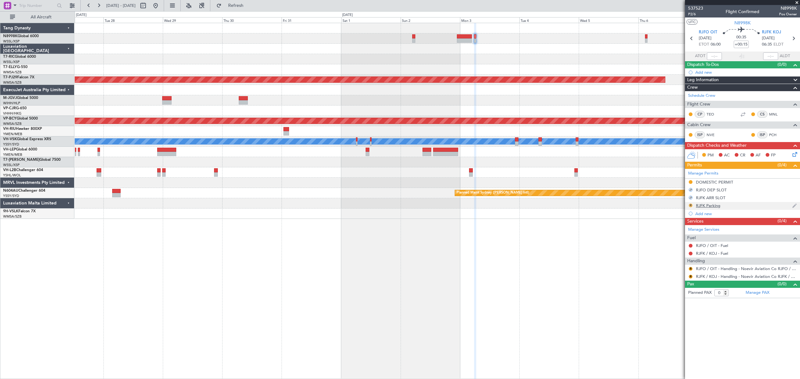
click at [690, 206] on button "R" at bounding box center [691, 206] width 4 height 4
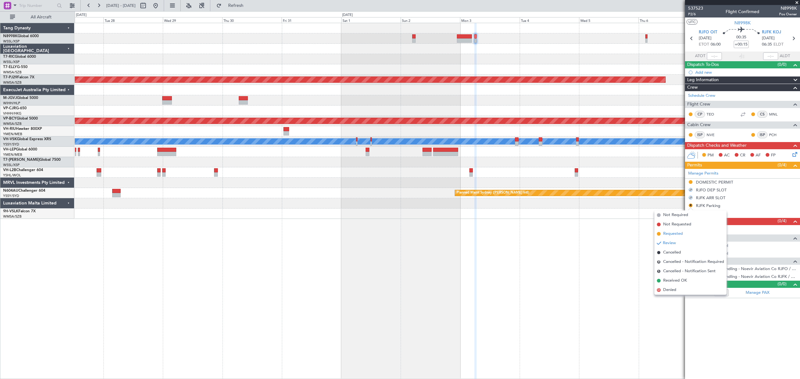
click at [662, 232] on li "Requested" at bounding box center [690, 233] width 72 height 9
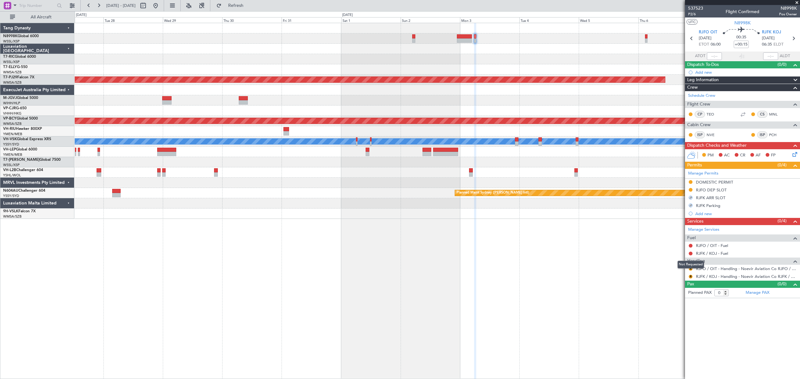
click at [690, 270] on mat-tooltip-component "Not Requested" at bounding box center [690, 264] width 35 height 17
click at [690, 269] on button "R" at bounding box center [691, 269] width 4 height 4
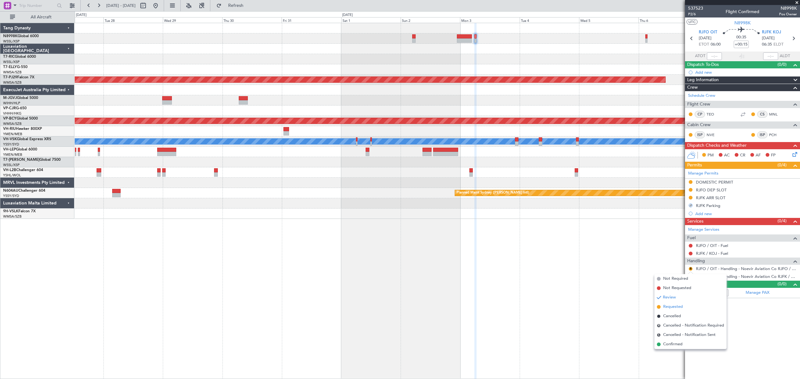
click at [669, 306] on span "Requested" at bounding box center [673, 307] width 20 height 6
click at [690, 277] on button "R" at bounding box center [691, 277] width 4 height 4
click at [670, 316] on span "Requested" at bounding box center [673, 315] width 20 height 6
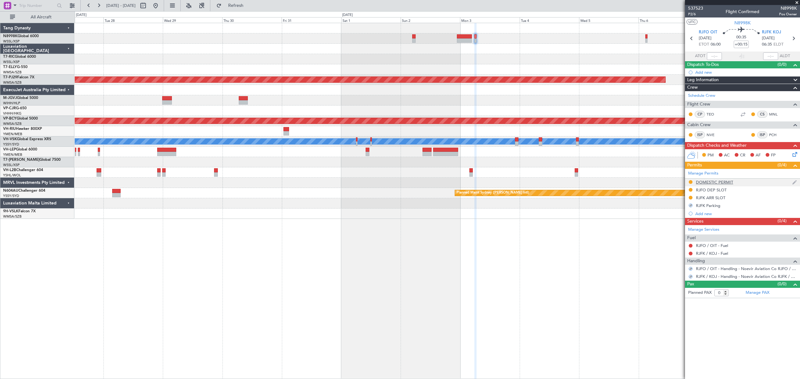
click at [719, 183] on div "DOMESTIC PERMIT" at bounding box center [714, 182] width 37 height 5
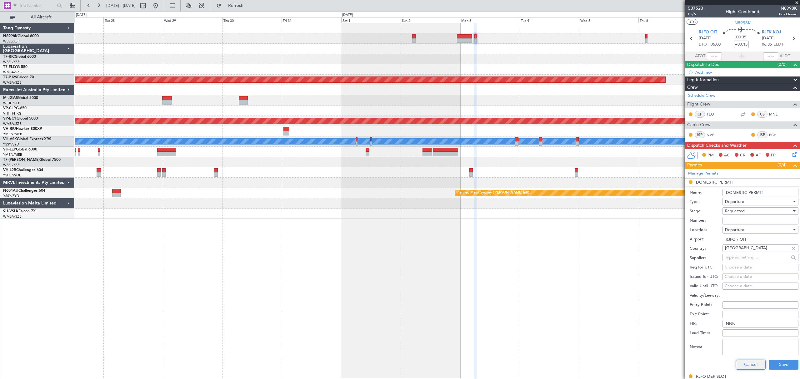
click at [742, 366] on button "Cancel" at bounding box center [751, 365] width 30 height 10
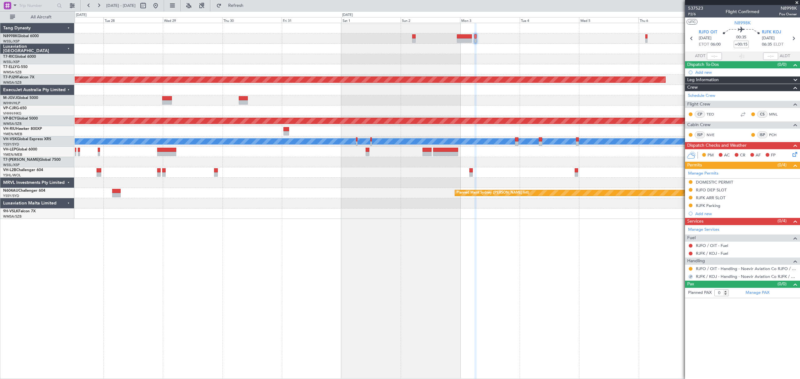
drag, startPoint x: 719, startPoint y: 190, endPoint x: 724, endPoint y: 204, distance: 14.8
click at [719, 191] on div "RJFO DEP SLOT" at bounding box center [711, 189] width 31 height 5
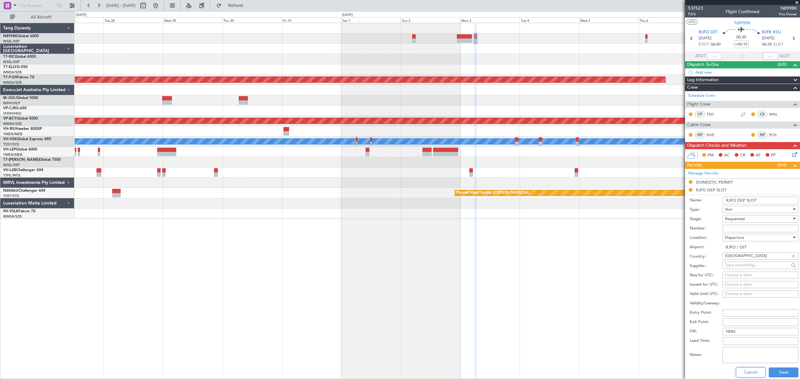
drag, startPoint x: 749, startPoint y: 374, endPoint x: 750, endPoint y: 361, distance: 13.2
click at [749, 373] on button "Cancel" at bounding box center [751, 373] width 30 height 10
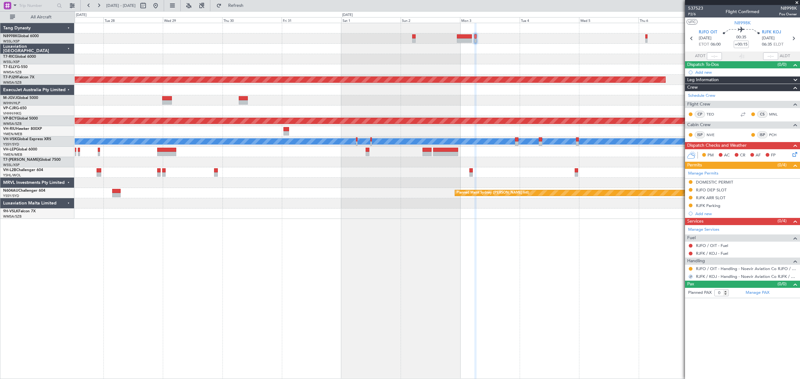
click at [490, 57] on div at bounding box center [437, 59] width 724 height 10
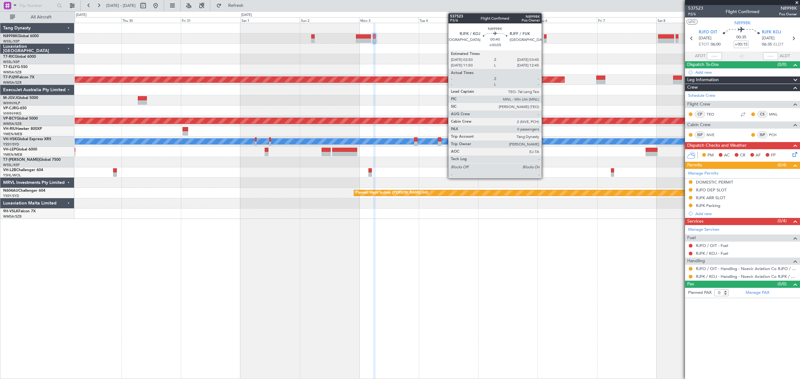
click at [544, 36] on div at bounding box center [545, 36] width 2 height 4
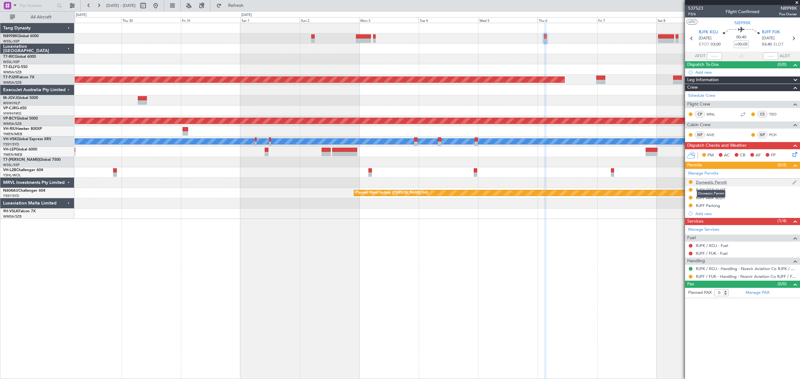
click at [712, 181] on div "Domestic Permit" at bounding box center [711, 182] width 31 height 5
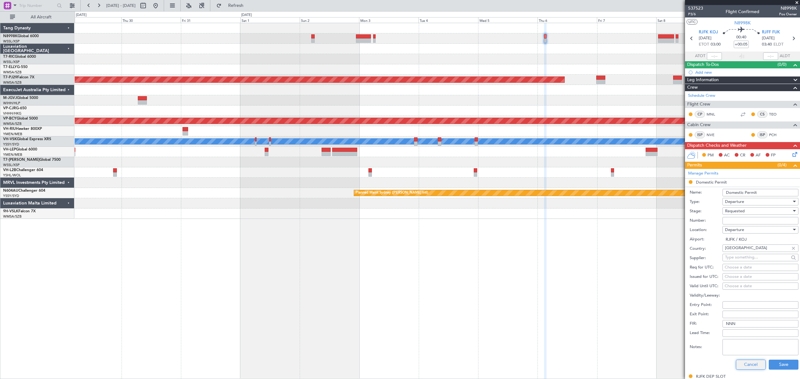
click at [748, 367] on button "Cancel" at bounding box center [751, 365] width 30 height 10
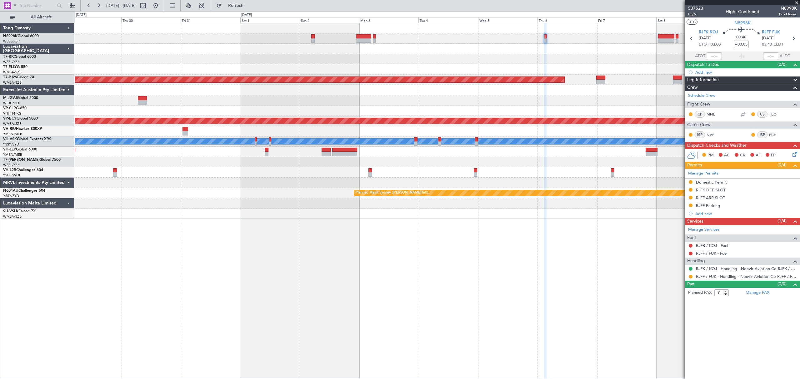
click at [693, 12] on span "P3/6" at bounding box center [695, 14] width 15 height 5
click at [759, 294] on mat-tooltip-component "RJFF / FUK - Handling - Noevir Aviation Co RJFF / FUK" at bounding box center [746, 288] width 97 height 17
click at [756, 293] on mat-tooltip-component "RJFF / FUK - Handling - Noevir Aviation Co RJFF / FUK" at bounding box center [746, 288] width 97 height 17
click at [759, 295] on link "Manage PAX" at bounding box center [757, 293] width 24 height 6
click at [694, 14] on span "P3/6" at bounding box center [695, 14] width 15 height 5
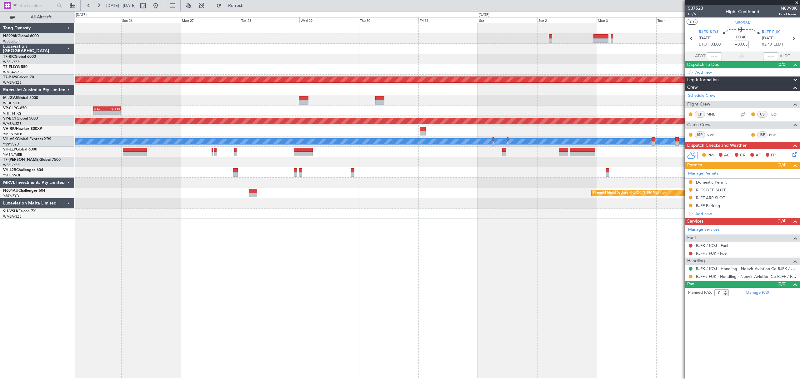
click at [515, 167] on div "Planned Maint [GEOGRAPHIC_DATA] (Sultan [PERSON_NAME] [PERSON_NAME] - Subang) -…" at bounding box center [437, 121] width 724 height 196
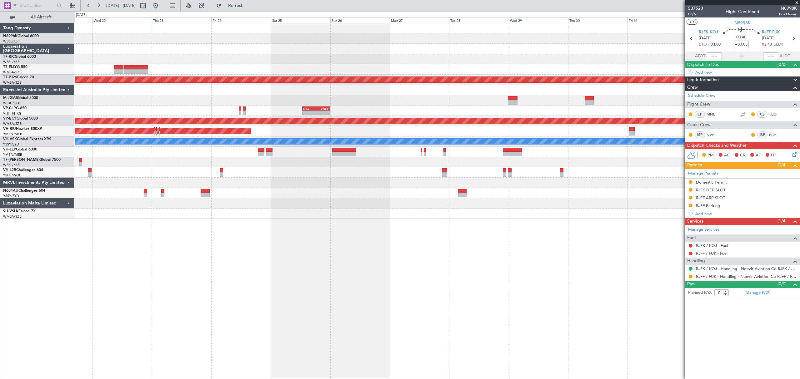
click at [543, 172] on div at bounding box center [437, 172] width 724 height 10
click at [494, 175] on div "Planned Maint [GEOGRAPHIC_DATA] (Sultan [PERSON_NAME] [PERSON_NAME] - Subang) -…" at bounding box center [437, 121] width 724 height 196
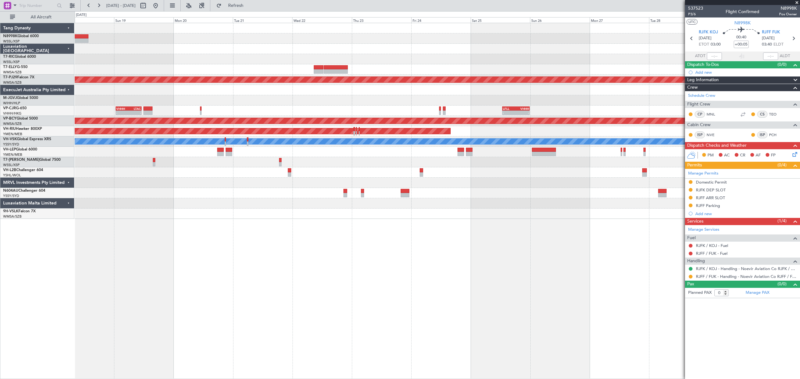
click at [531, 162] on div "Planned Maint [GEOGRAPHIC_DATA] (Seletar) Planned Maint [GEOGRAPHIC_DATA] (Sult…" at bounding box center [437, 121] width 724 height 196
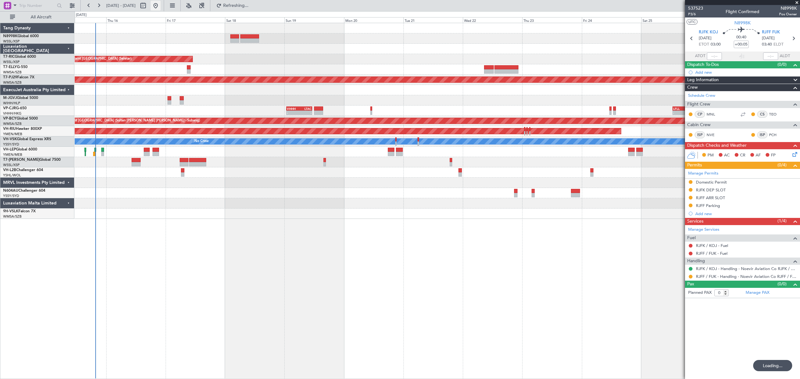
click at [161, 4] on button at bounding box center [156, 6] width 10 height 10
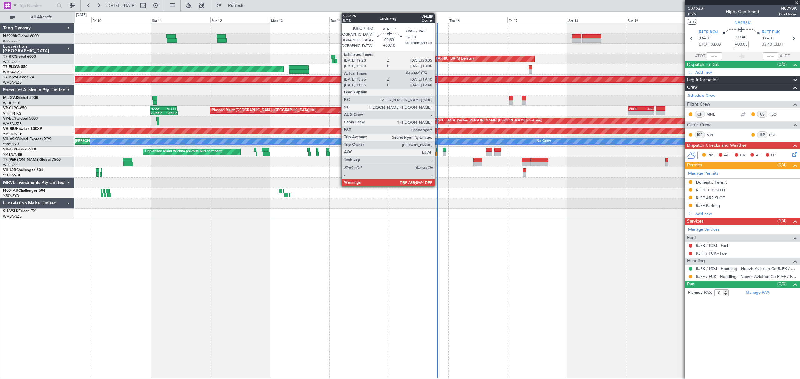
click at [437, 151] on div at bounding box center [437, 150] width 2 height 4
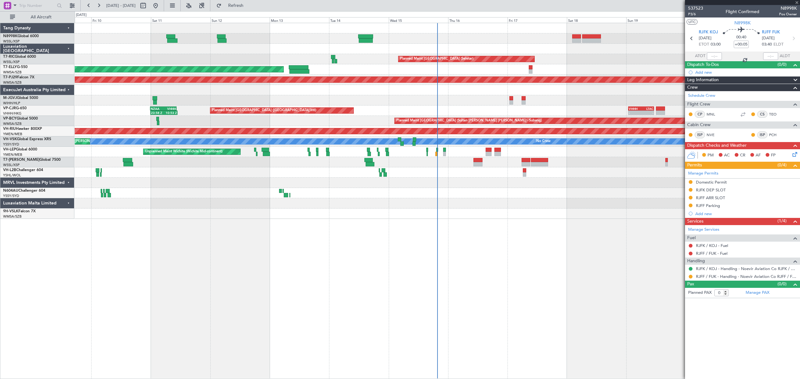
type input "+00:10"
type input "19:05"
type input "7"
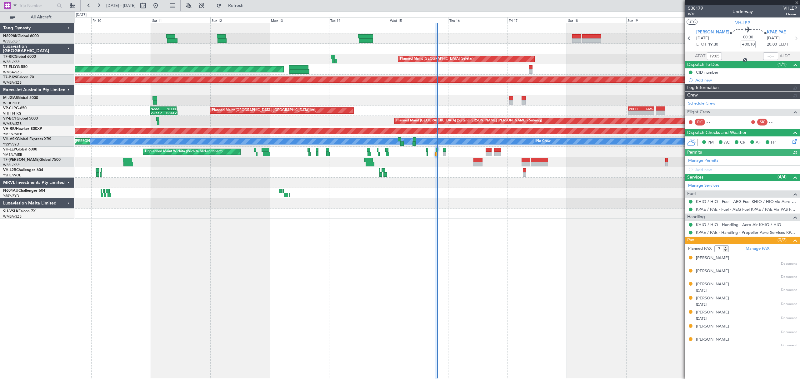
type input "[PERSON_NAME] (HHAFI)"
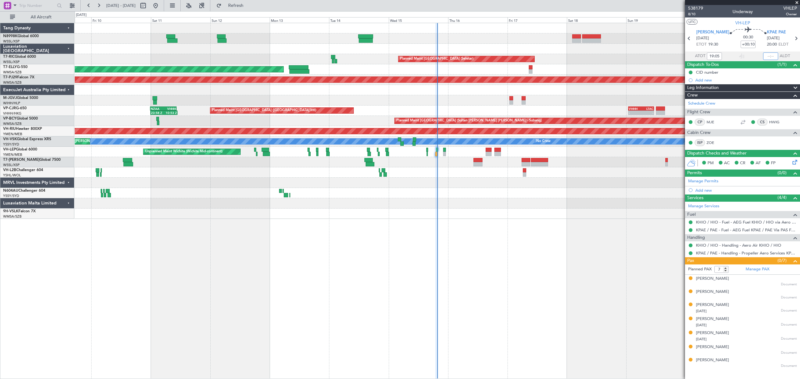
click at [770, 57] on input "text" at bounding box center [770, 55] width 15 height 7
type input "19:41"
click at [347, 163] on div "Planned Maint [GEOGRAPHIC_DATA] (Seletar)" at bounding box center [437, 162] width 724 height 10
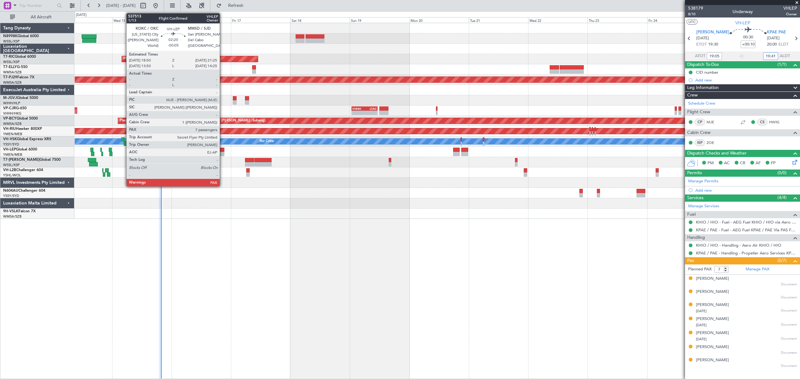
click at [221, 152] on div at bounding box center [221, 154] width 7 height 4
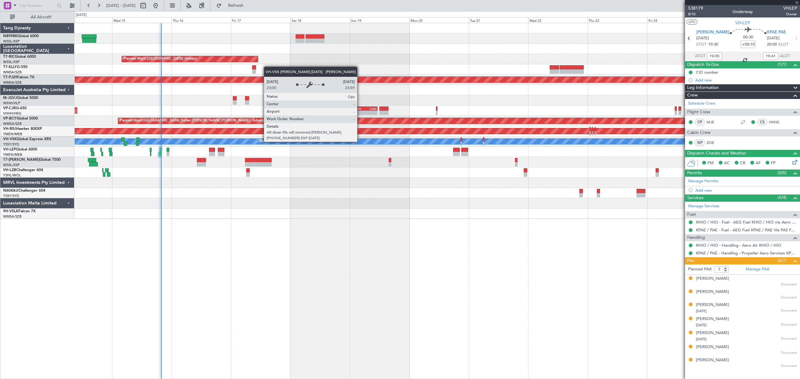
type input "-00:05"
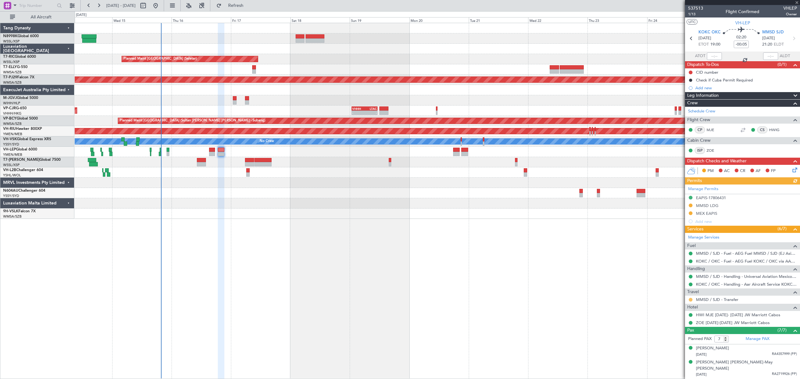
click at [689, 300] on button at bounding box center [691, 300] width 4 height 4
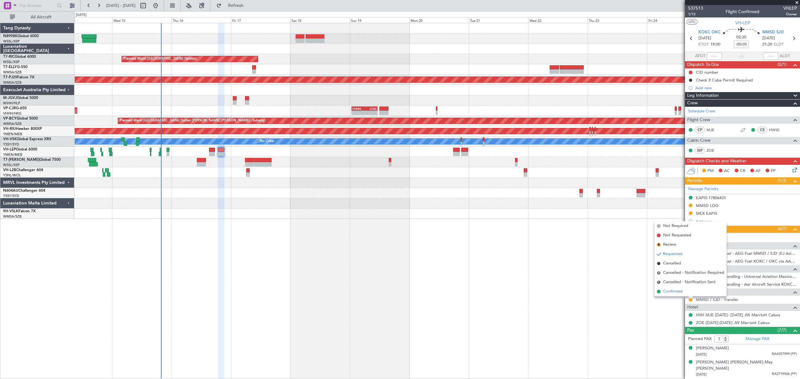
click at [677, 291] on span "Confirmed" at bounding box center [672, 292] width 19 height 6
